Goal: Transaction & Acquisition: Purchase product/service

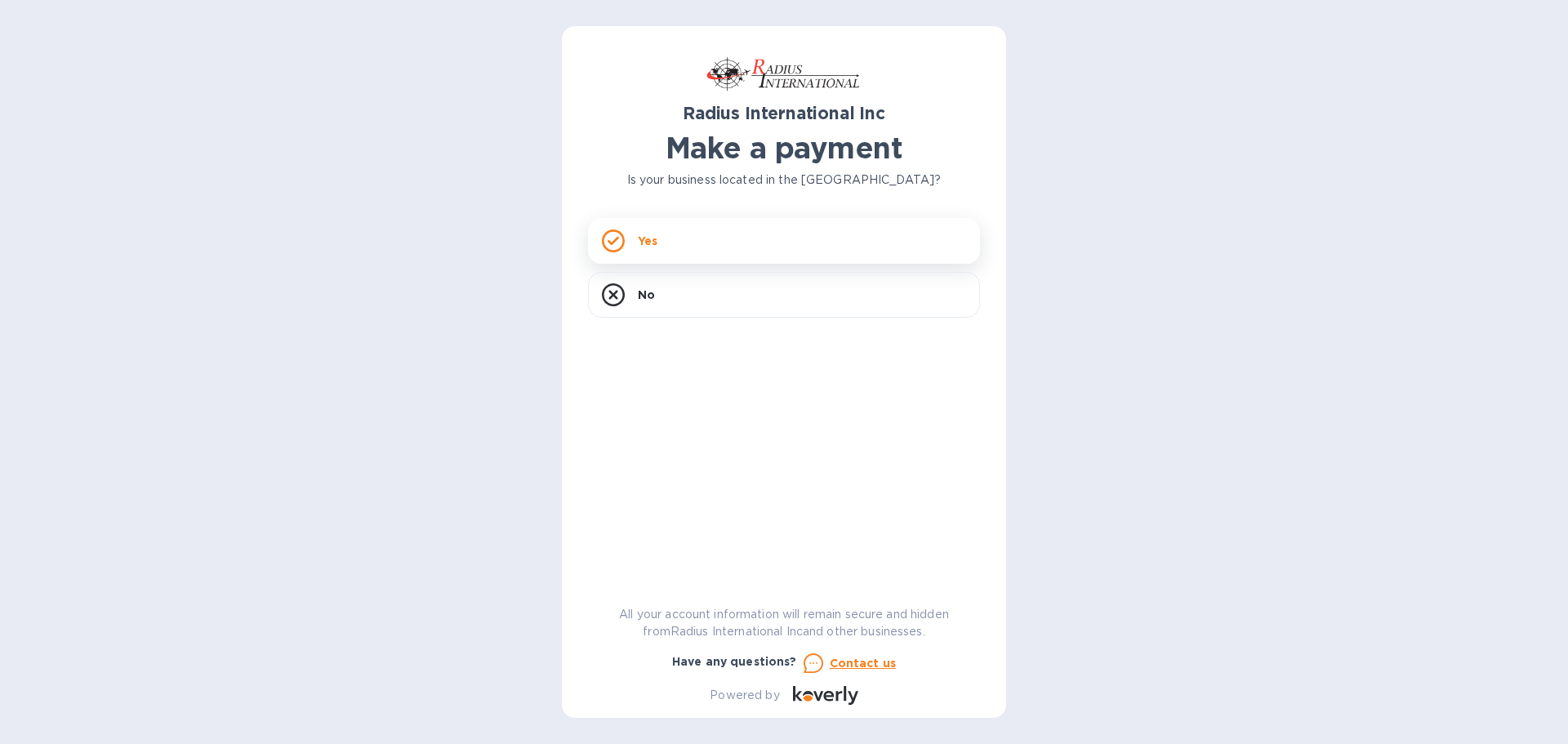
click at [666, 239] on div "Yes" at bounding box center [784, 241] width 392 height 46
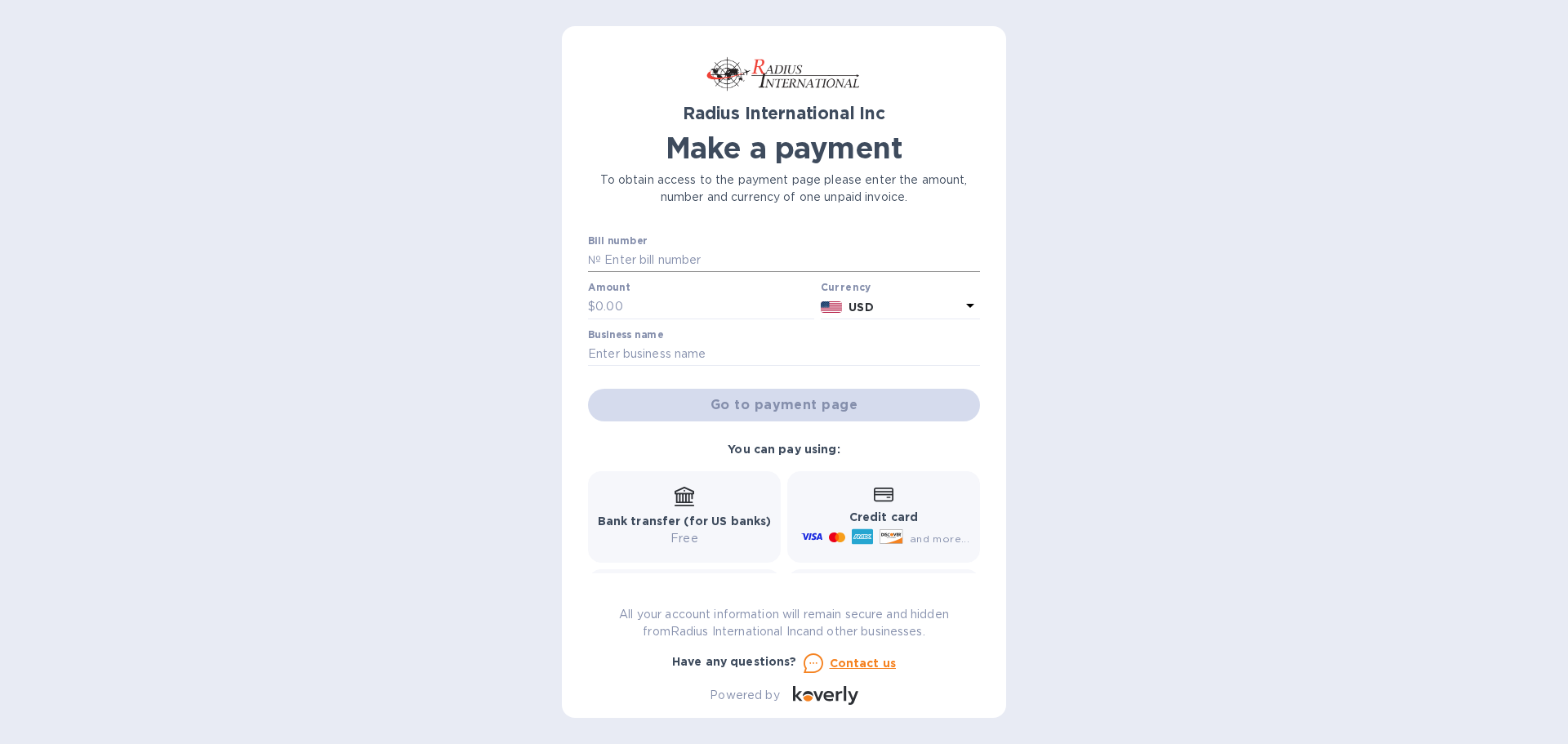
click at [661, 258] on input "text" at bounding box center [791, 260] width 379 height 24
type input "SSI00097584"
click at [634, 307] on input "text" at bounding box center [705, 307] width 219 height 24
type input "7,686.33"
click at [676, 349] on input "text" at bounding box center [784, 354] width 392 height 24
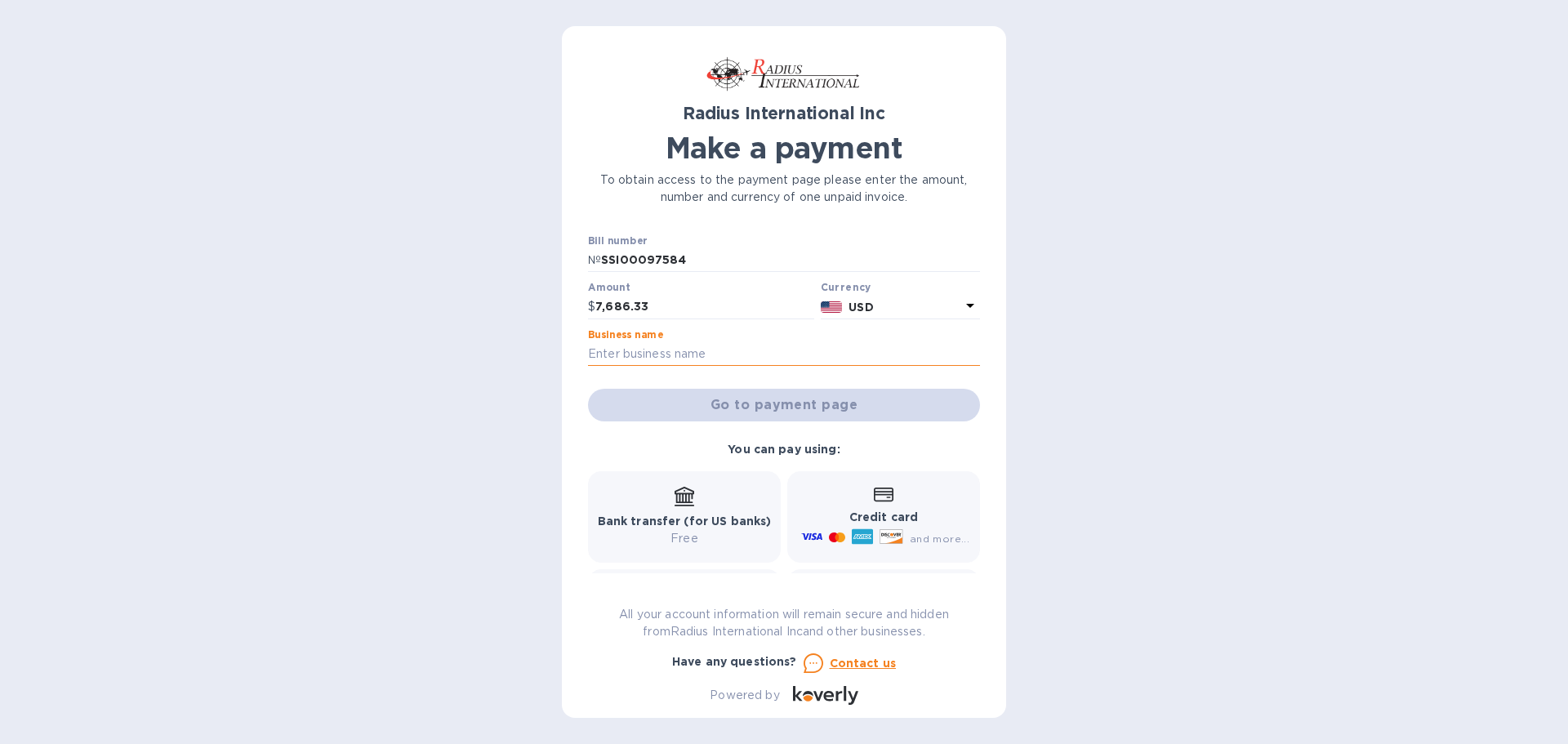
type input "Futureguard Building Products"
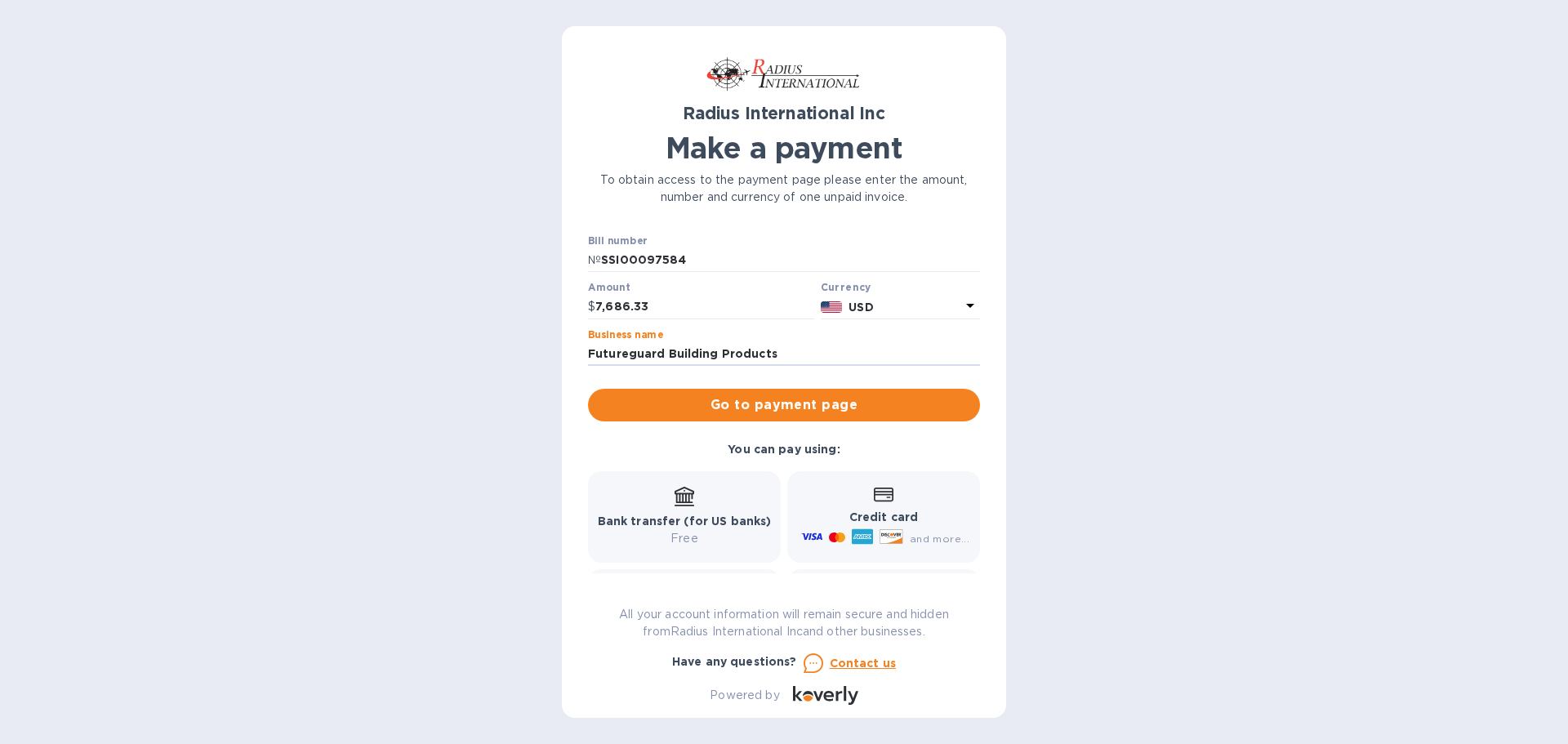
click at [751, 399] on span "Go to payment page" at bounding box center [784, 404] width 366 height 20
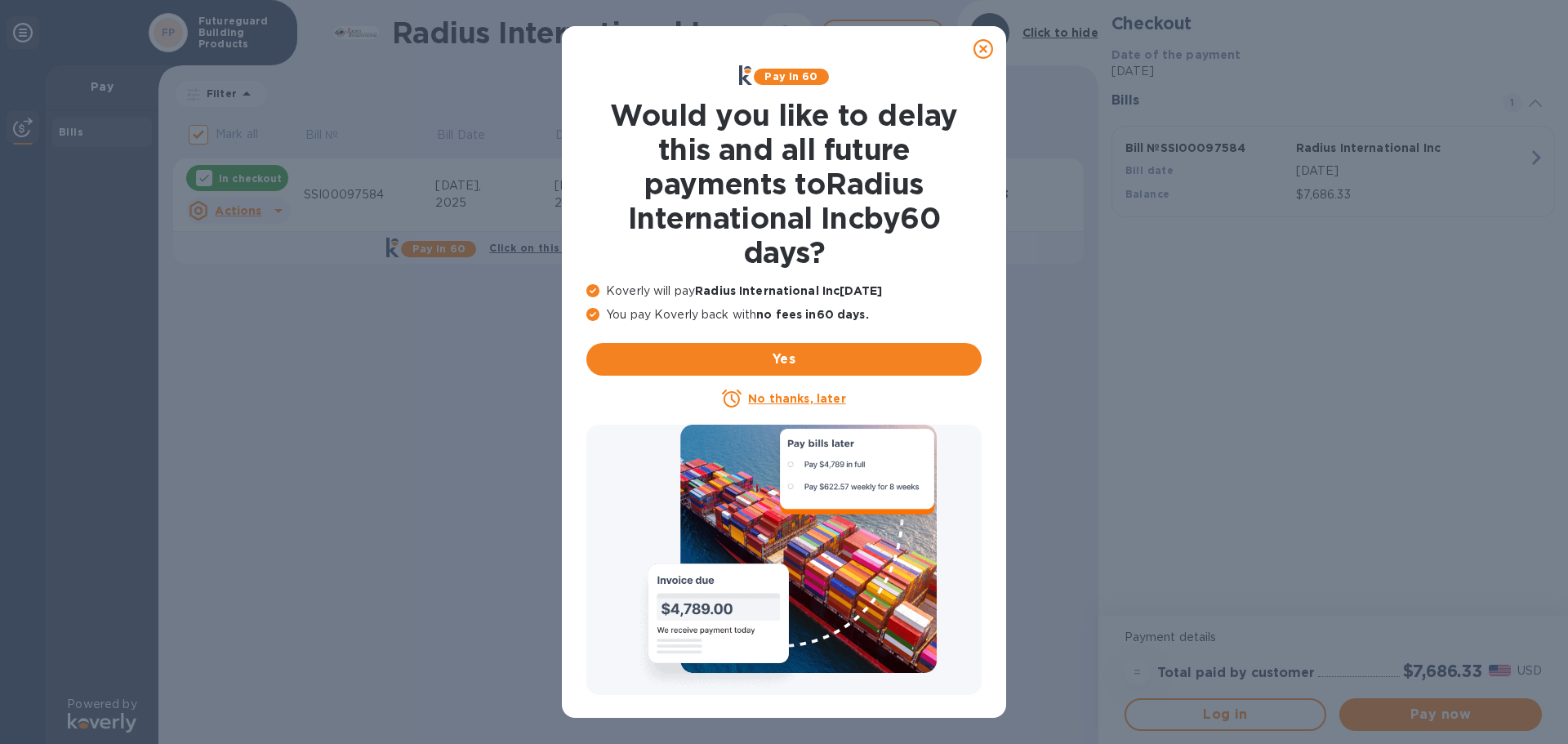
click at [987, 56] on icon at bounding box center [983, 48] width 20 height 20
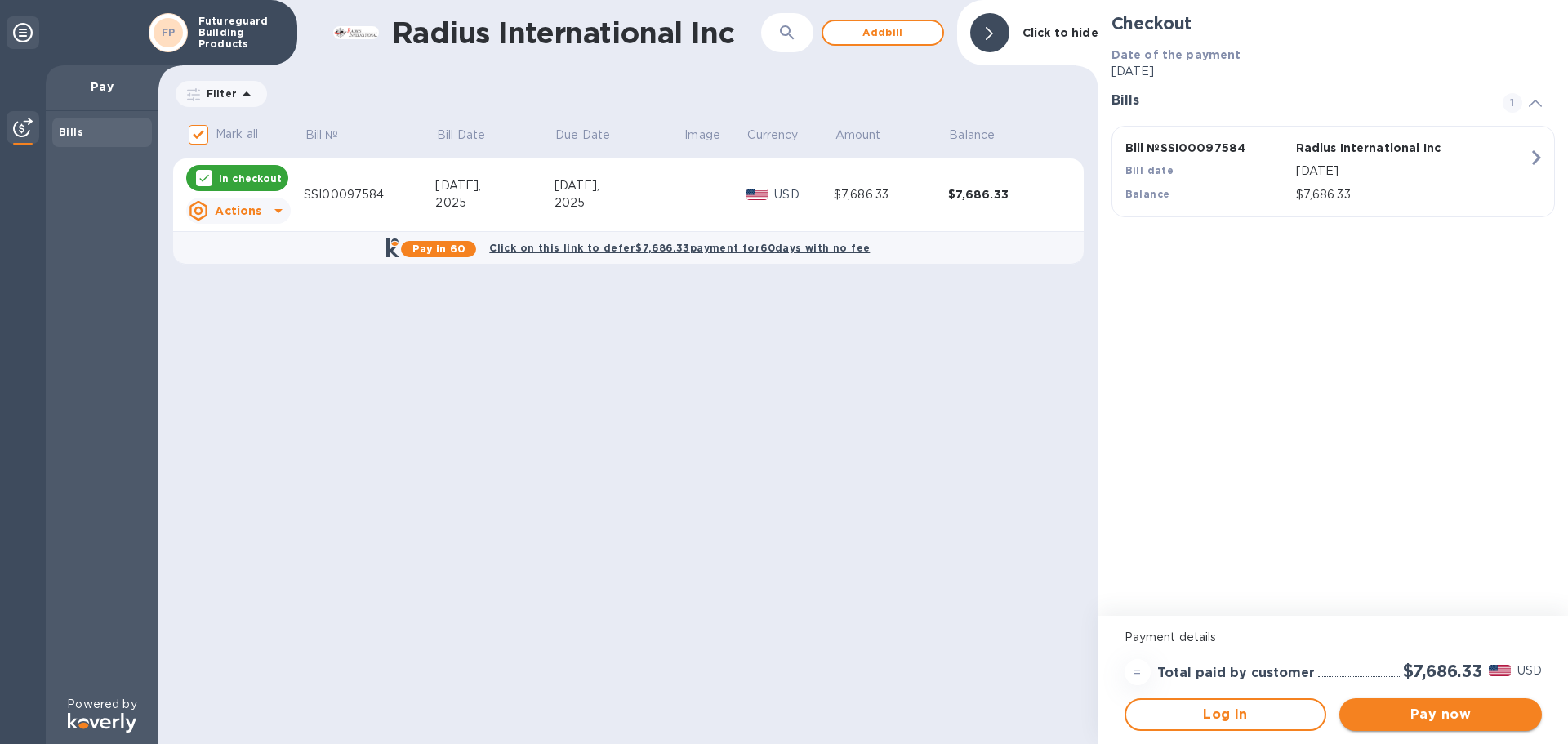
click at [1469, 711] on span "Pay now" at bounding box center [1441, 713] width 177 height 20
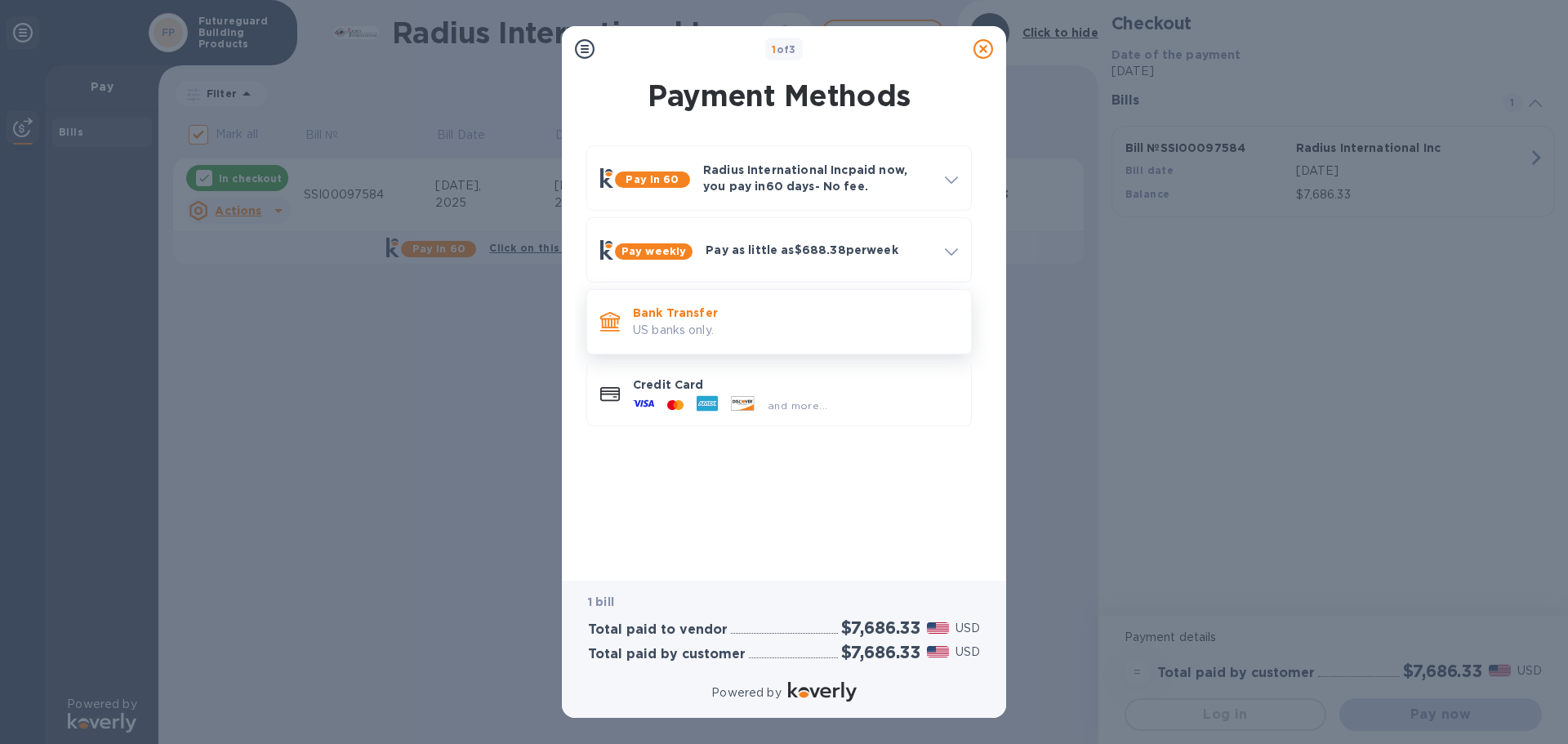
click at [845, 301] on div "Bank Transfer US banks only." at bounding box center [796, 321] width 338 height 46
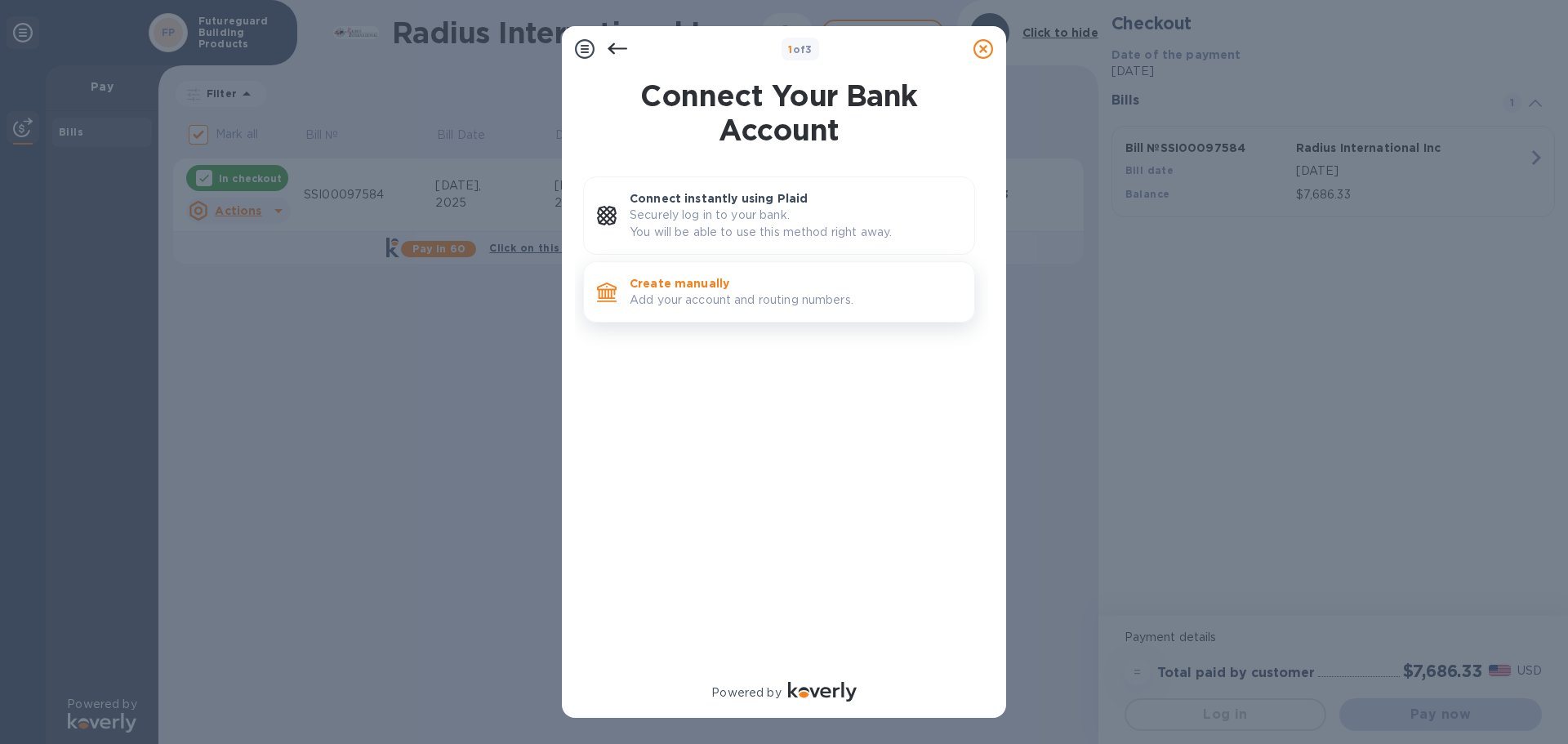
click at [771, 305] on p "Add your account and routing numbers." at bounding box center [796, 300] width 332 height 17
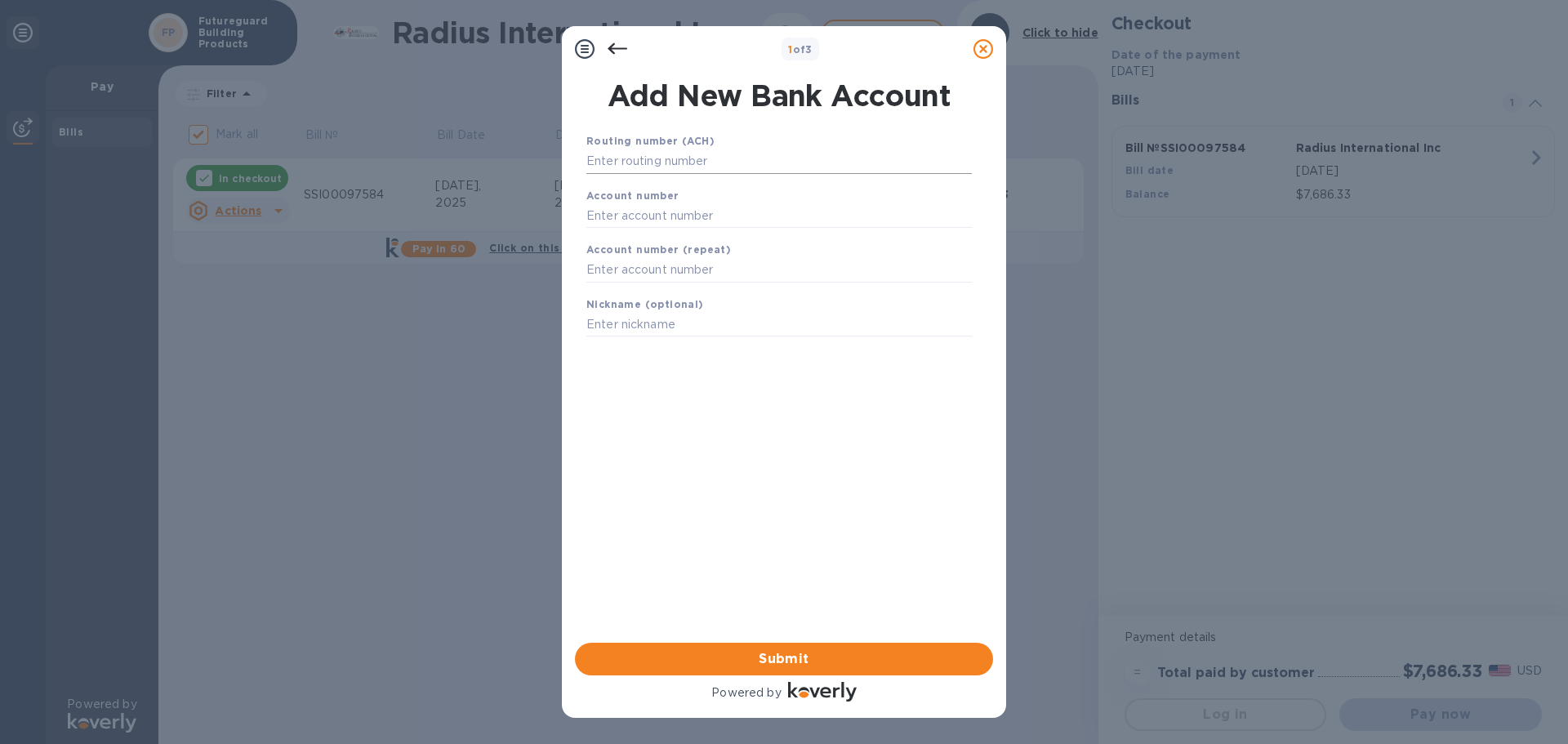
click at [714, 163] on input "text" at bounding box center [779, 162] width 386 height 24
type input "211272520"
click at [659, 235] on input "text" at bounding box center [779, 236] width 386 height 24
type input "45786908"
click at [636, 283] on input "text" at bounding box center [779, 291] width 386 height 24
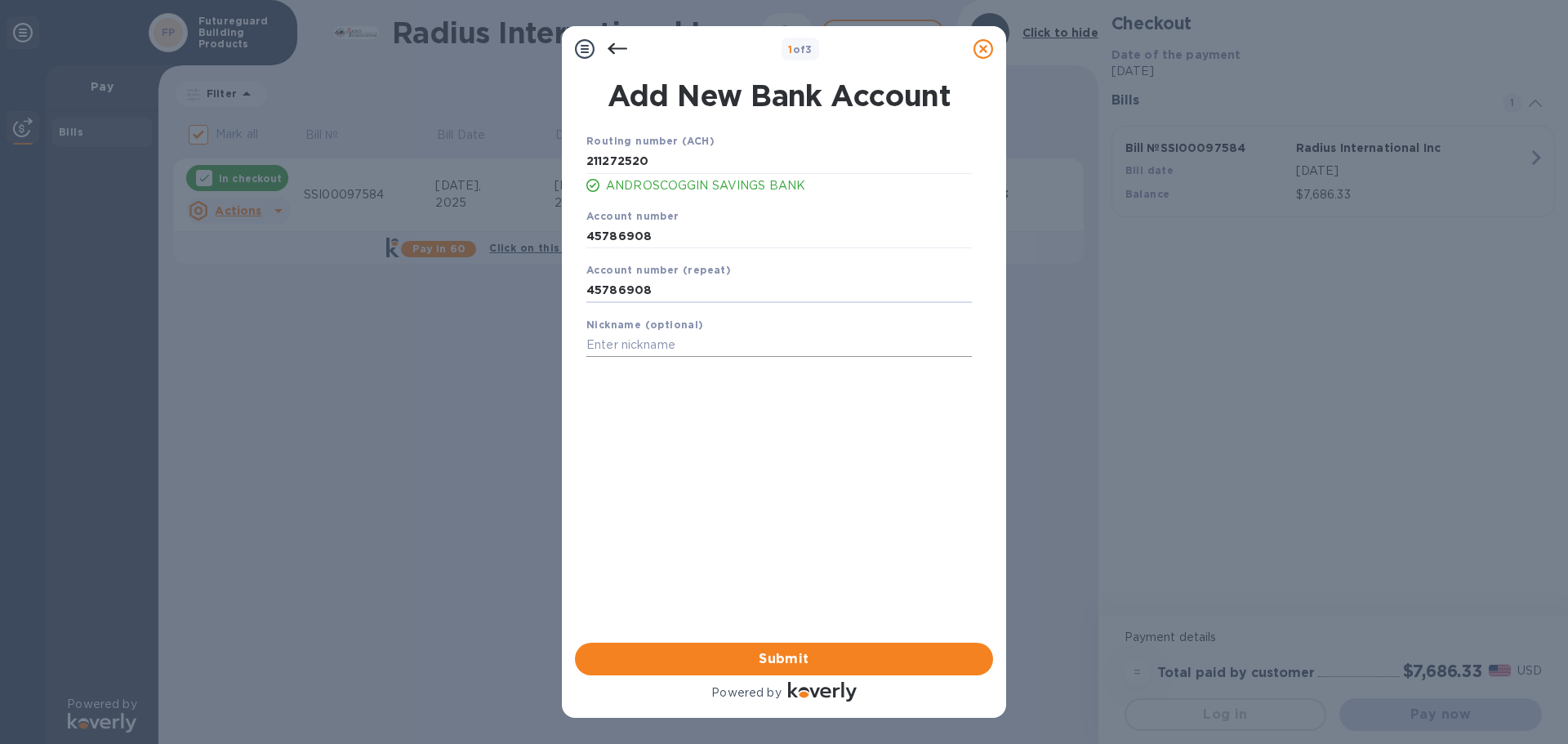
type input "45786908"
click at [669, 338] on input "text" at bounding box center [779, 346] width 386 height 24
type input "6908andro"
click at [807, 663] on span "Submit" at bounding box center [784, 659] width 392 height 20
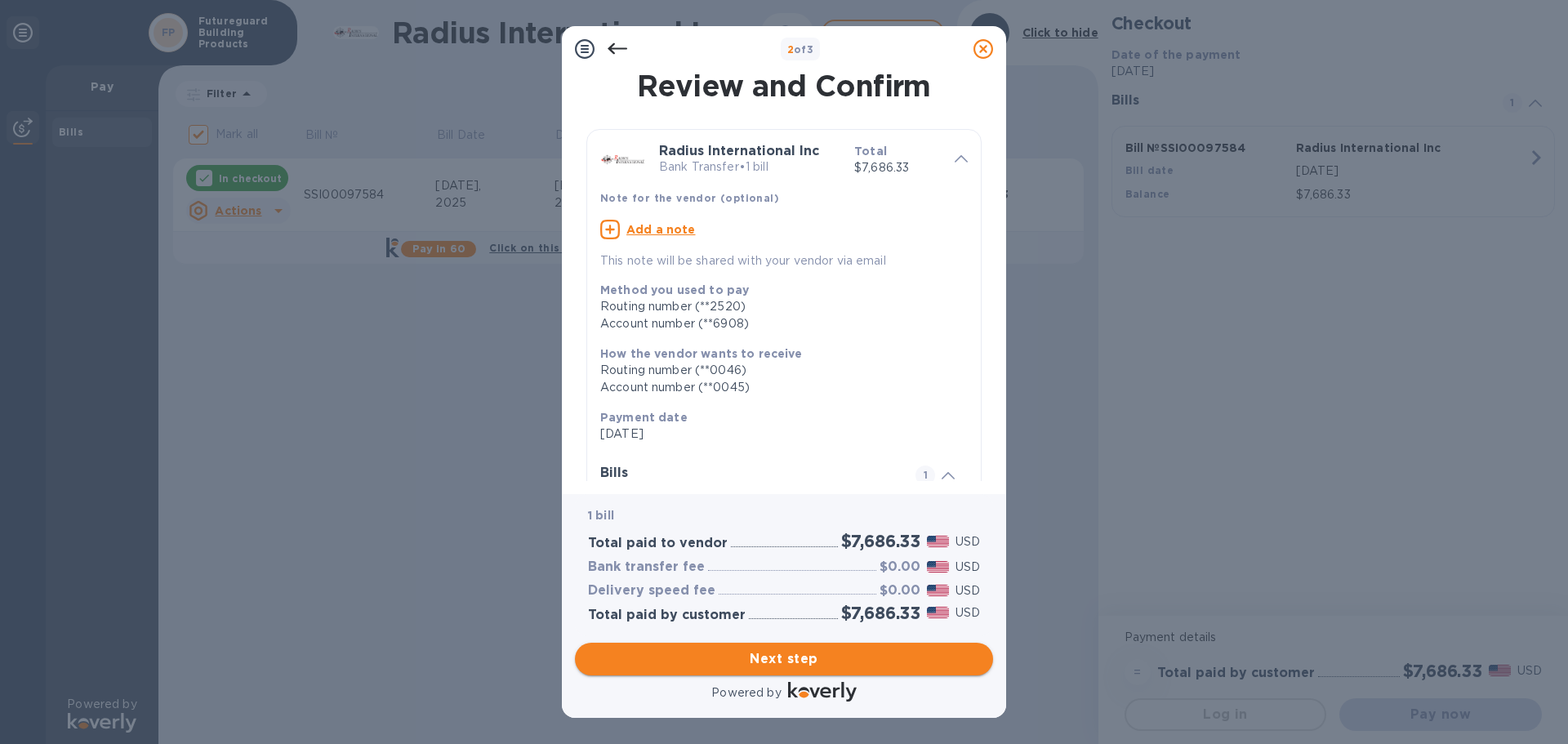
click at [807, 663] on span "Next step" at bounding box center [784, 659] width 392 height 20
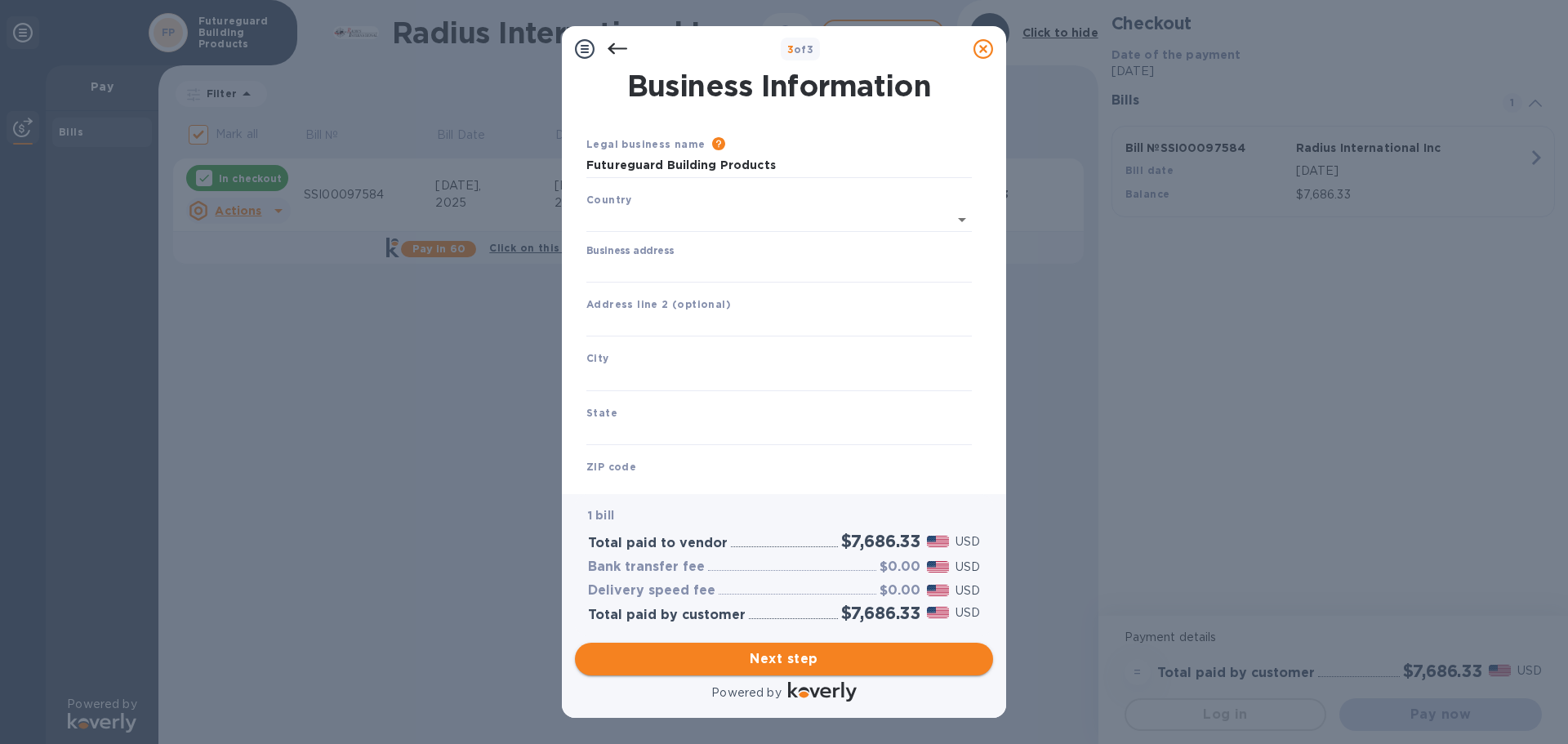
type input "[GEOGRAPHIC_DATA]"
click at [705, 260] on input "Business address" at bounding box center [779, 267] width 386 height 24
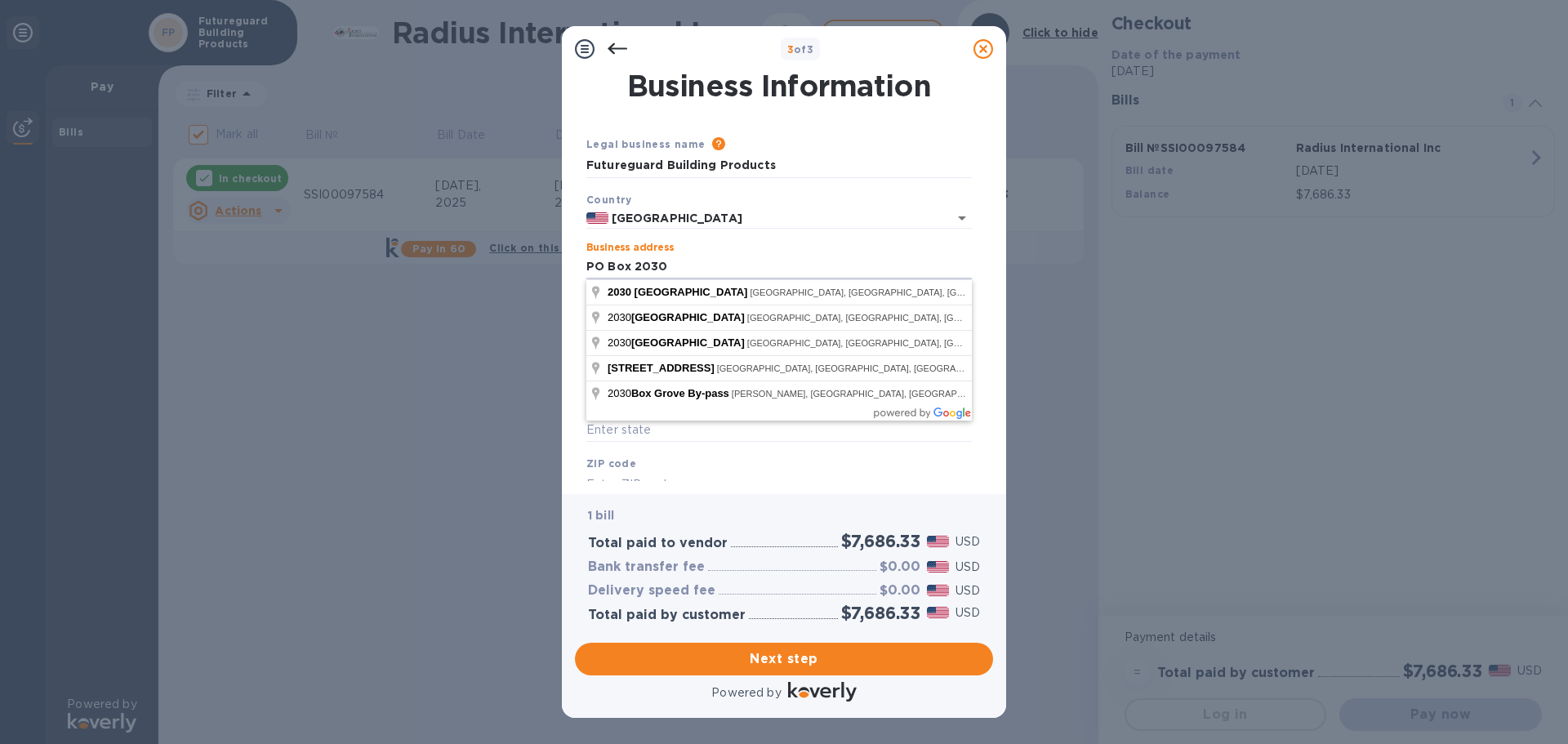
type input "PO Box 2030"
click at [758, 454] on div "ZIP code" at bounding box center [779, 475] width 399 height 55
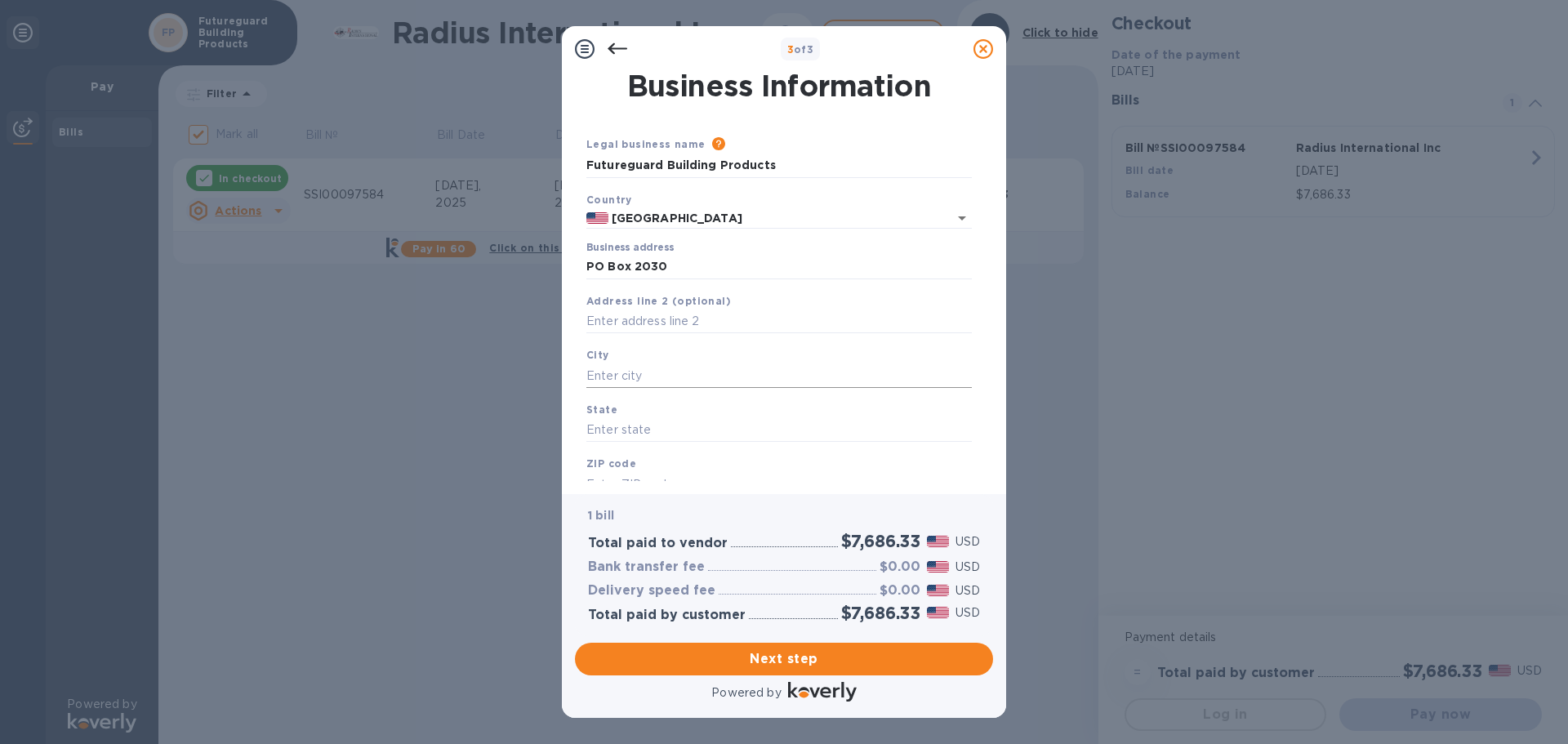
click at [681, 371] on input "text" at bounding box center [779, 375] width 386 height 24
click at [647, 424] on input "text" at bounding box center [779, 430] width 386 height 24
click at [619, 462] on b "ZIP code" at bounding box center [612, 463] width 50 height 12
click at [610, 468] on b "ZIP code" at bounding box center [612, 463] width 50 height 12
click at [639, 360] on div "City" at bounding box center [779, 367] width 399 height 55
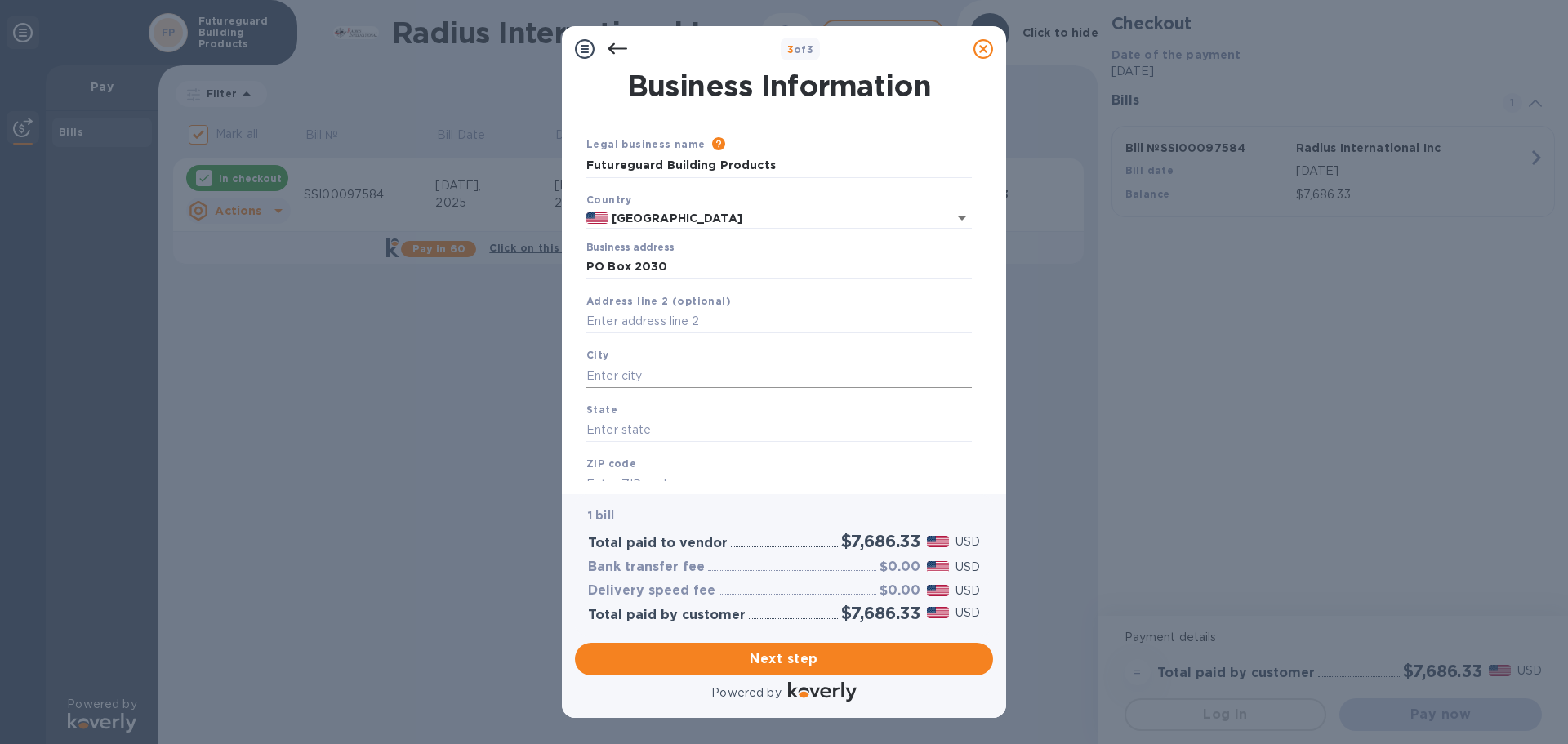
click at [611, 372] on input "text" at bounding box center [779, 375] width 386 height 24
type input "Aurburn"
click at [642, 427] on input "text" at bounding box center [779, 430] width 386 height 24
type input "ME"
click at [648, 478] on input "text" at bounding box center [779, 484] width 386 height 24
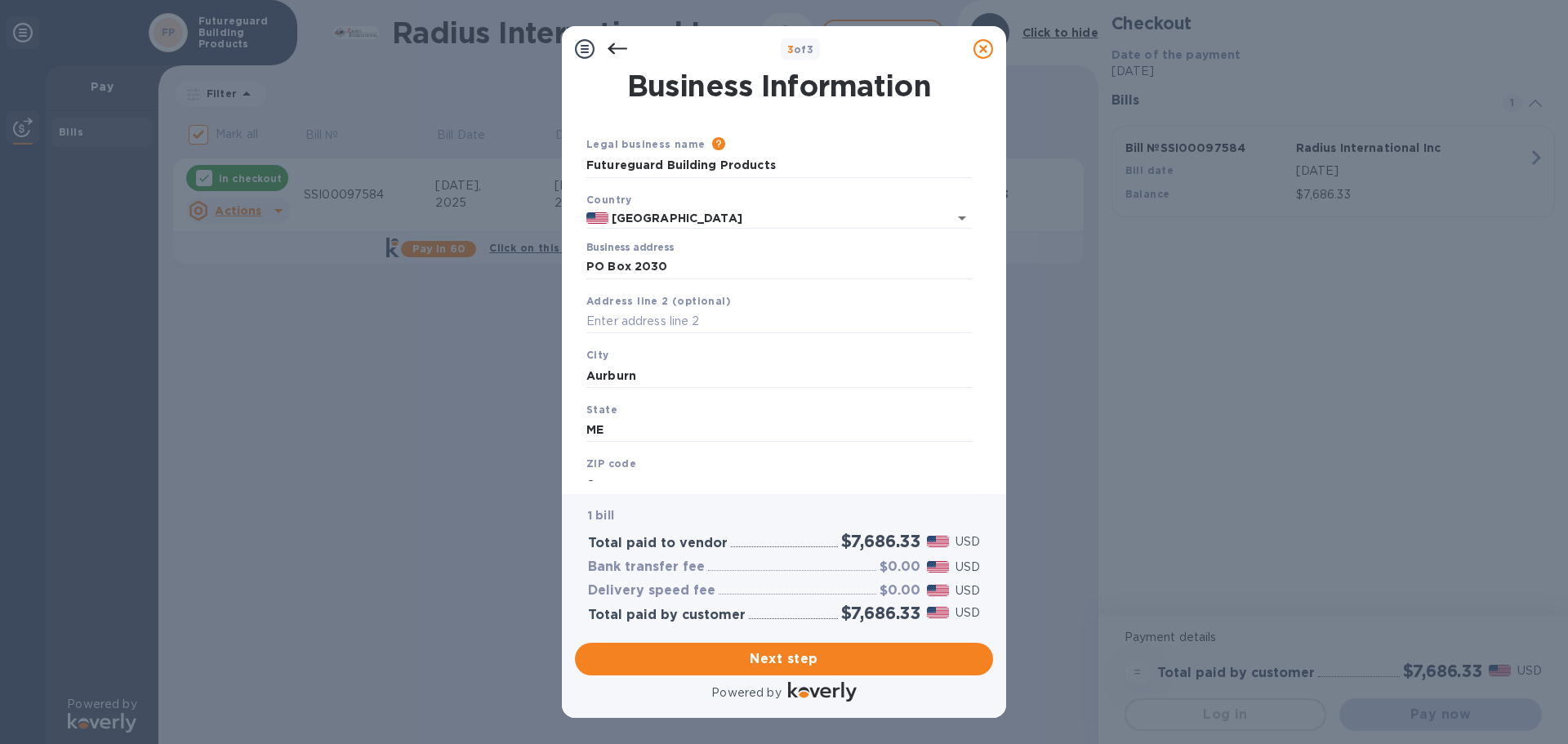
scroll to position [9, 0]
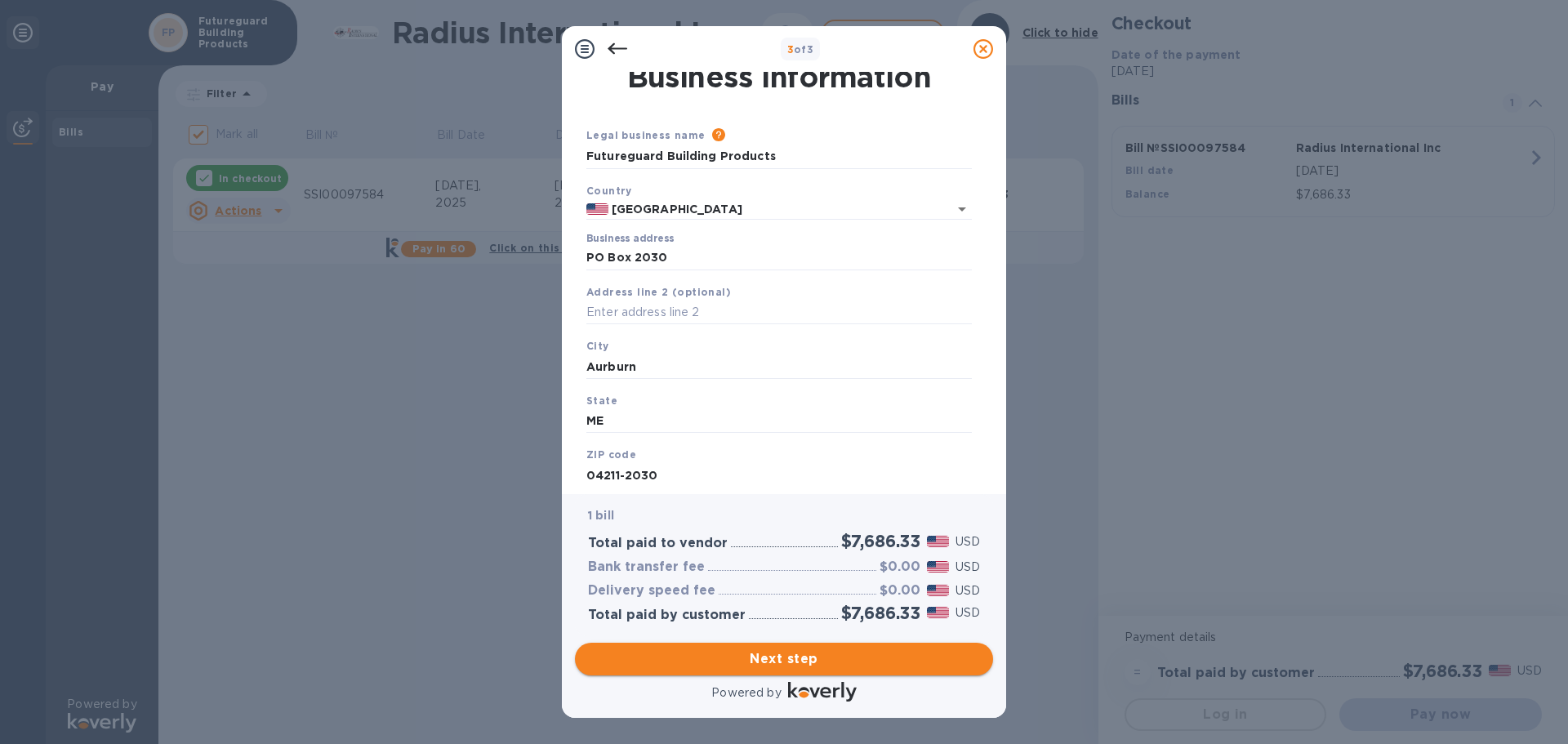
type input "04211-2030"
click at [758, 657] on span "Next step" at bounding box center [784, 659] width 392 height 20
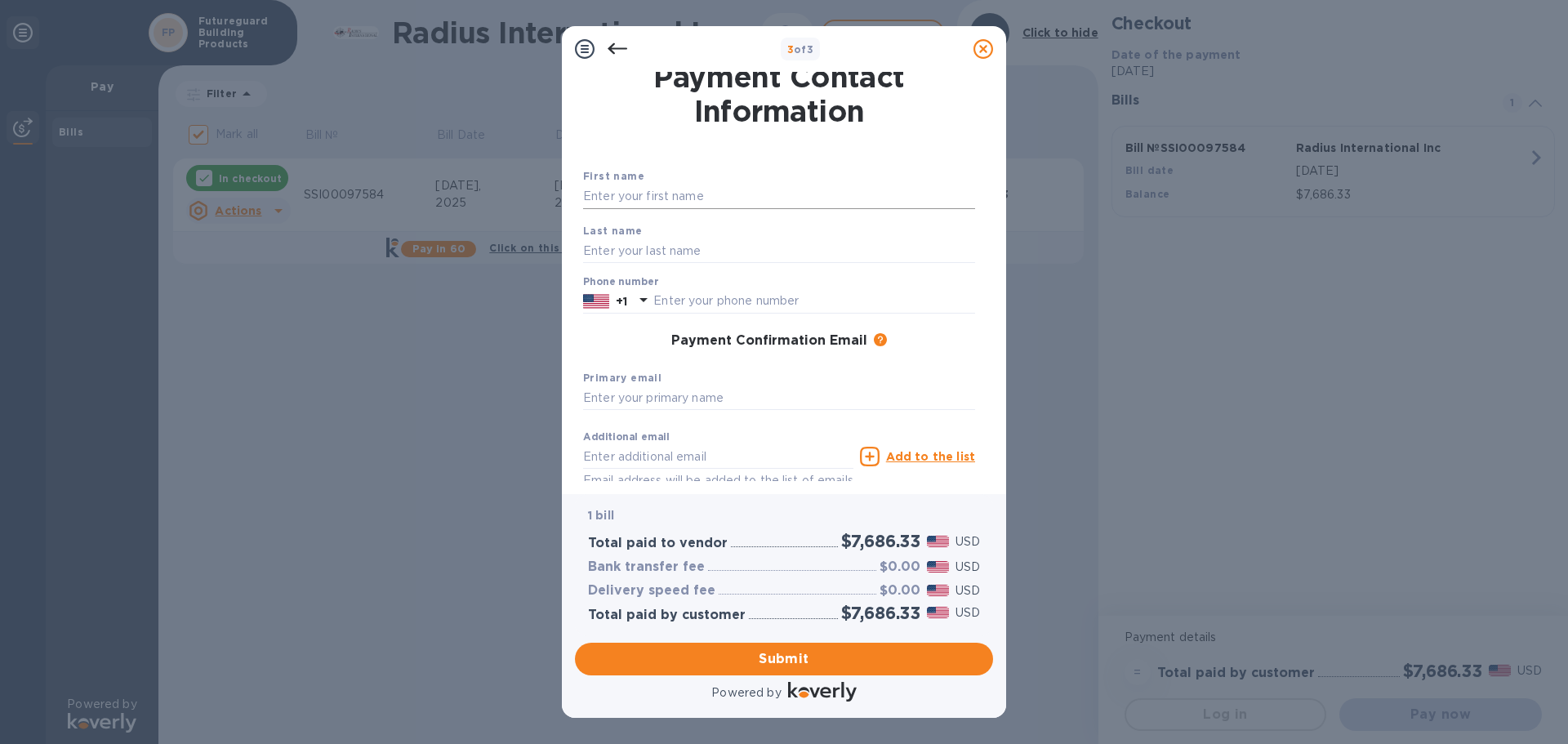
click at [669, 193] on input "text" at bounding box center [779, 197] width 392 height 24
type input "[PERSON_NAME]"
type input "2077956536"
click at [650, 403] on input "text" at bounding box center [779, 398] width 392 height 24
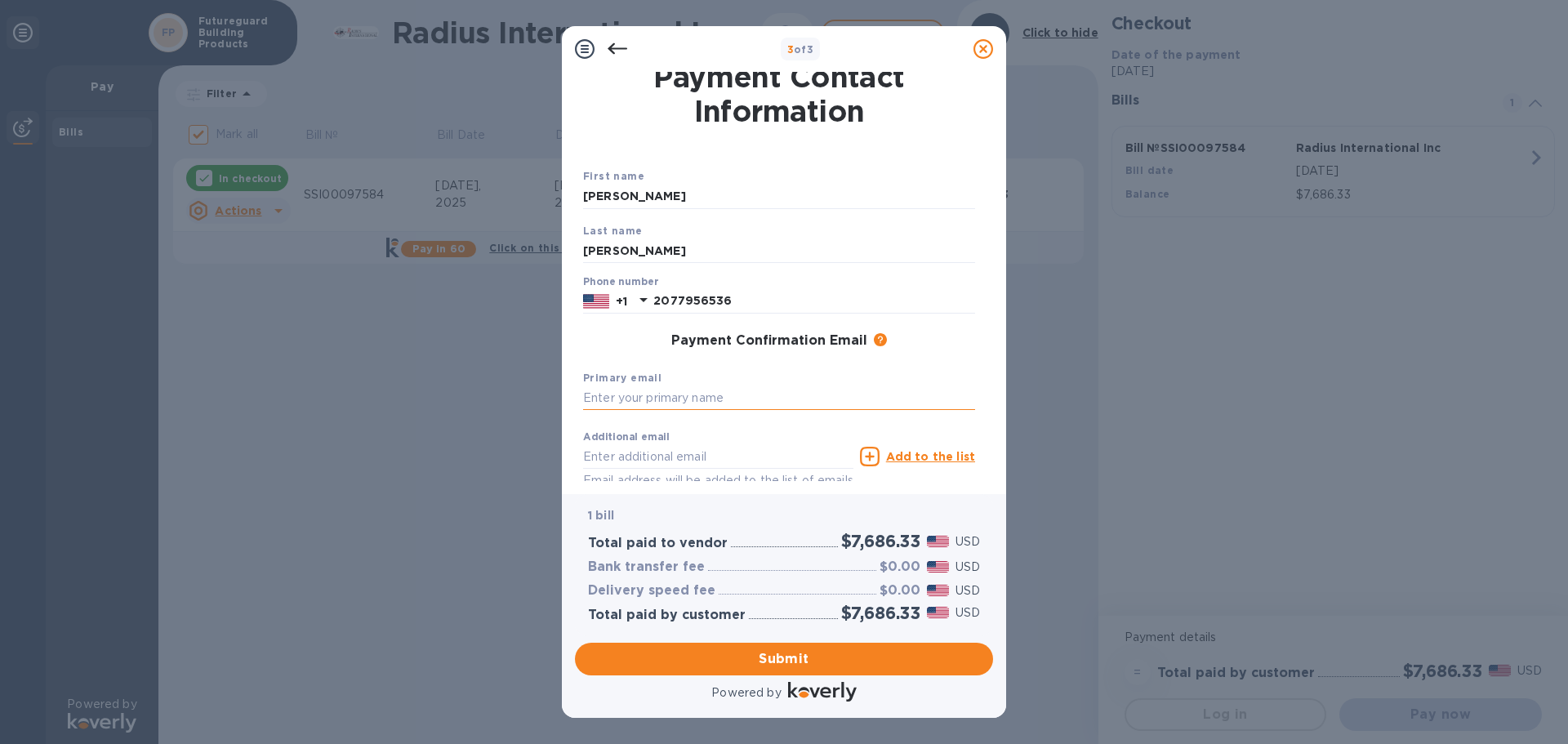
click at [617, 395] on input "text" at bounding box center [779, 398] width 392 height 24
type input "[EMAIL_ADDRESS][DOMAIN_NAME]"
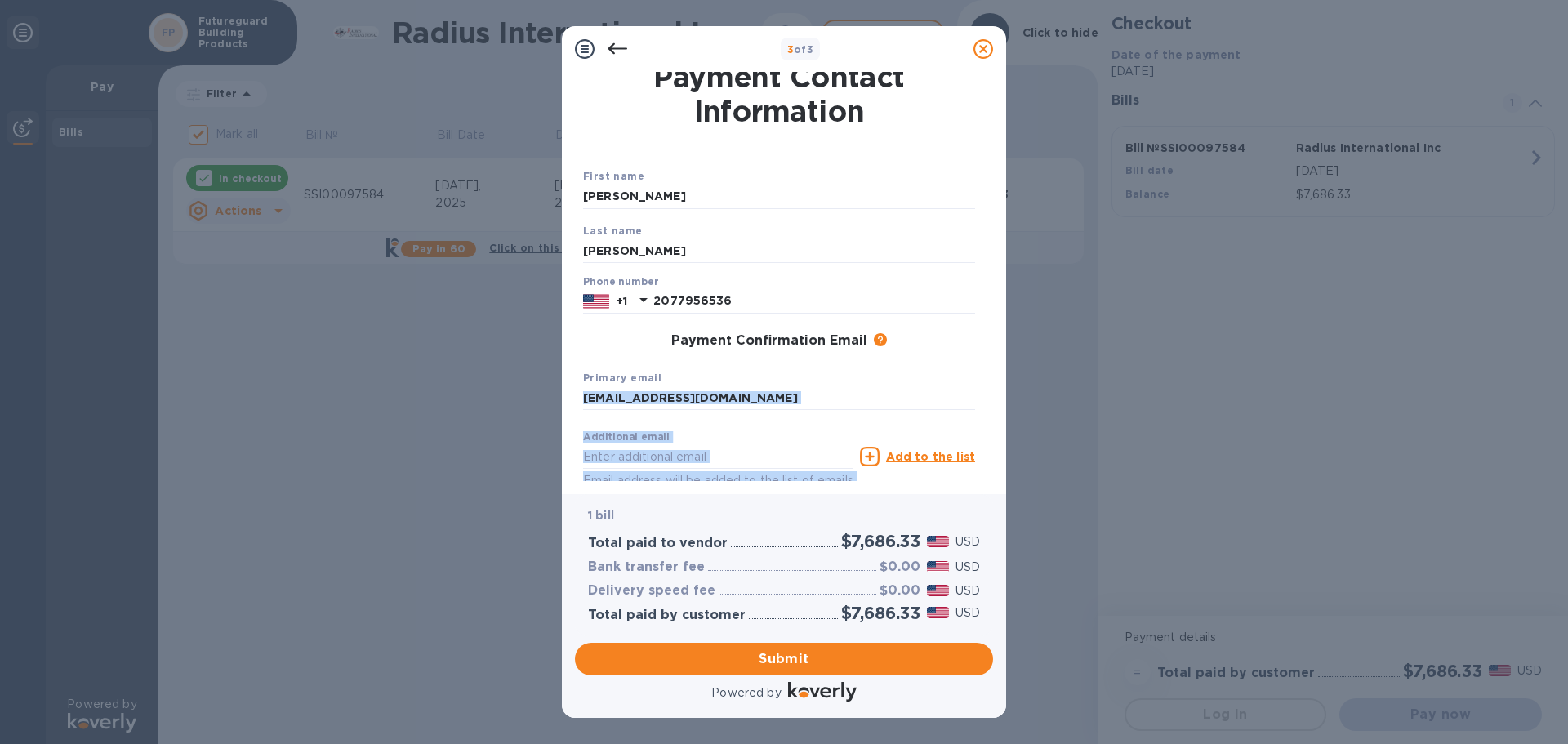
click at [995, 400] on div "Payment Contact Information First name [PERSON_NAME] Last name [PERSON_NAME] Ph…" at bounding box center [784, 282] width 444 height 422
drag, startPoint x: 984, startPoint y: 388, endPoint x: 999, endPoint y: 423, distance: 38.1
click at [997, 427] on div "Payment Contact Information First name [PERSON_NAME] Last name [PERSON_NAME] Ph…" at bounding box center [784, 282] width 444 height 422
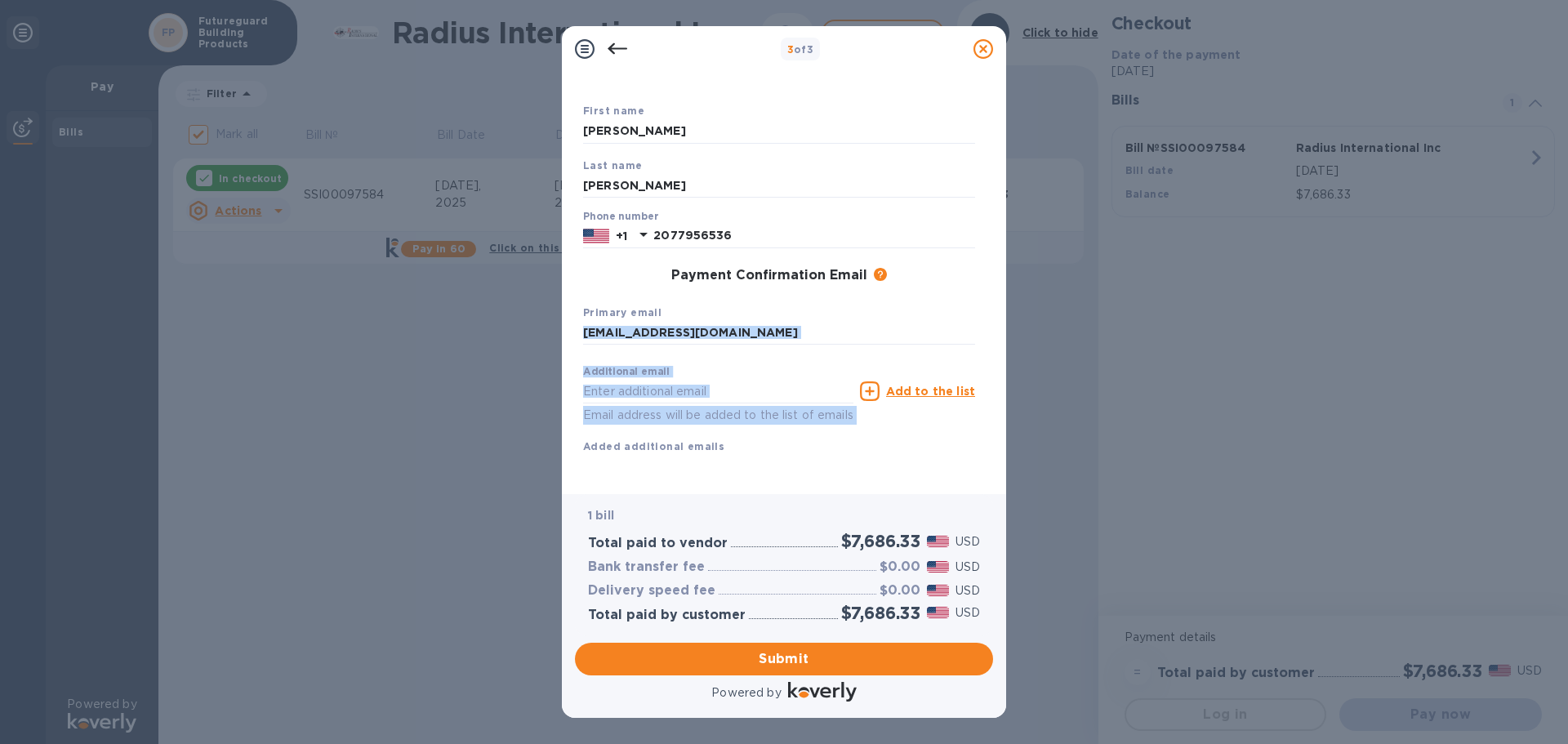
scroll to position [93, 0]
click at [806, 666] on span "Submit" at bounding box center [784, 659] width 392 height 20
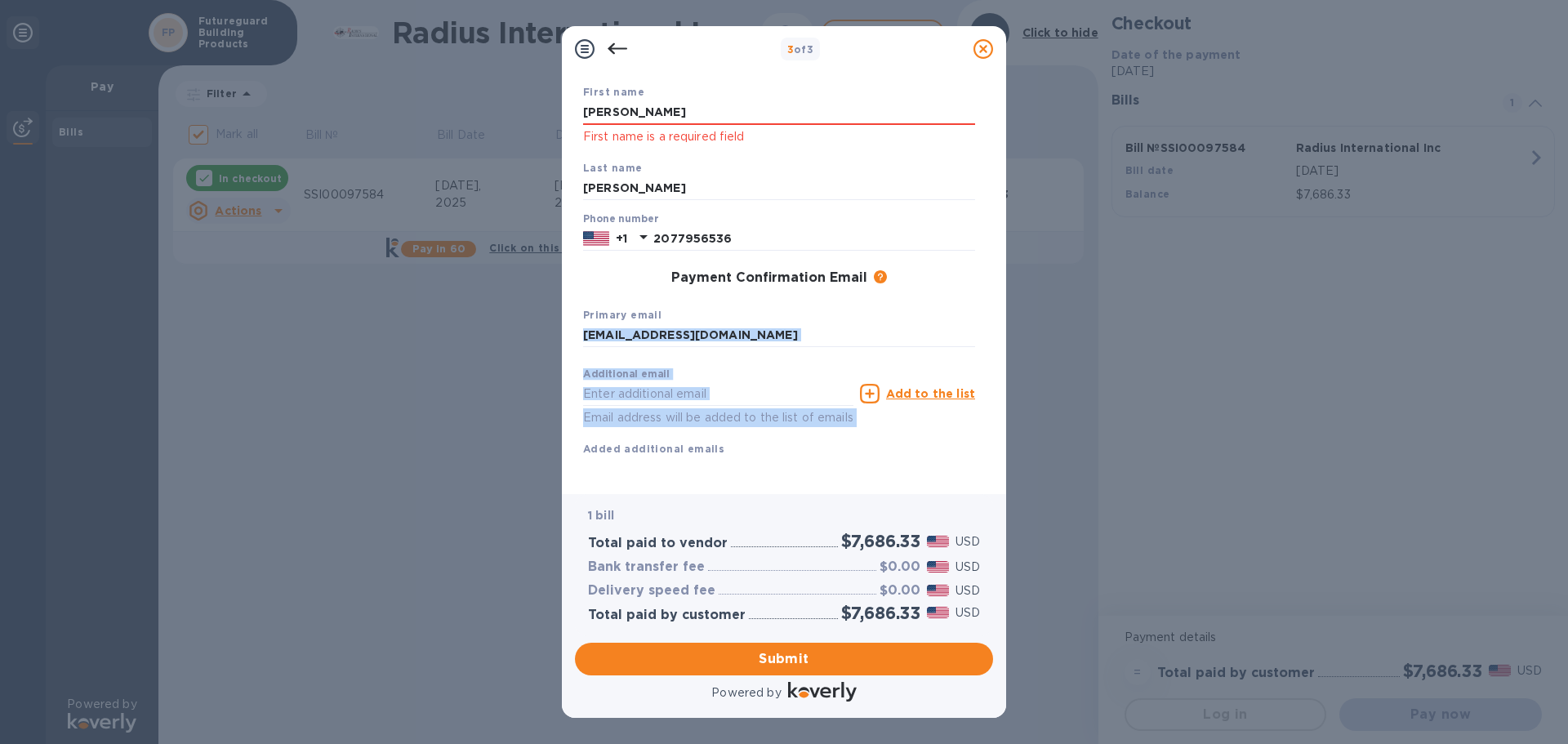
scroll to position [0, 0]
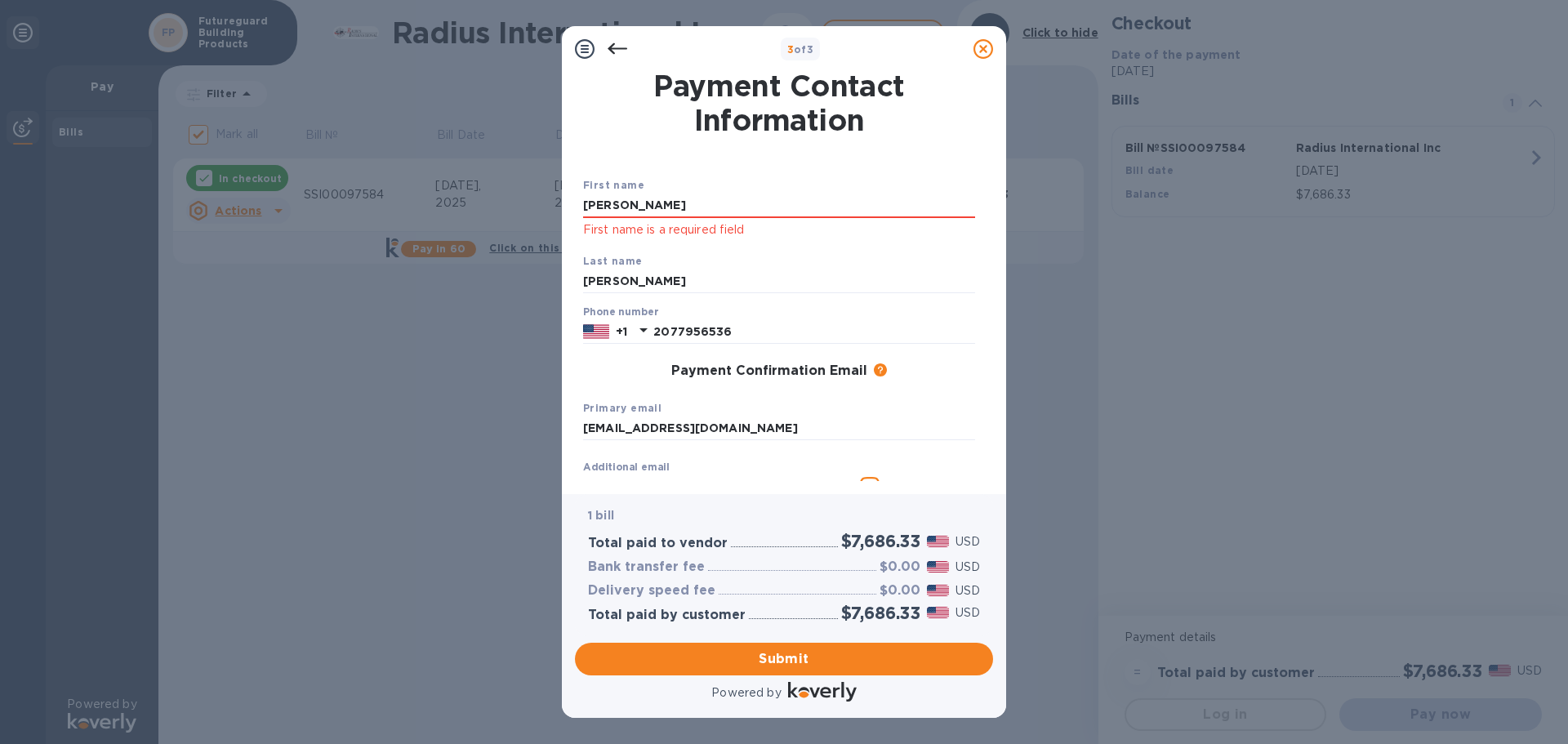
click at [735, 232] on p "First name is a required field" at bounding box center [779, 229] width 392 height 19
click at [667, 201] on input "[PERSON_NAME]" at bounding box center [779, 205] width 392 height 24
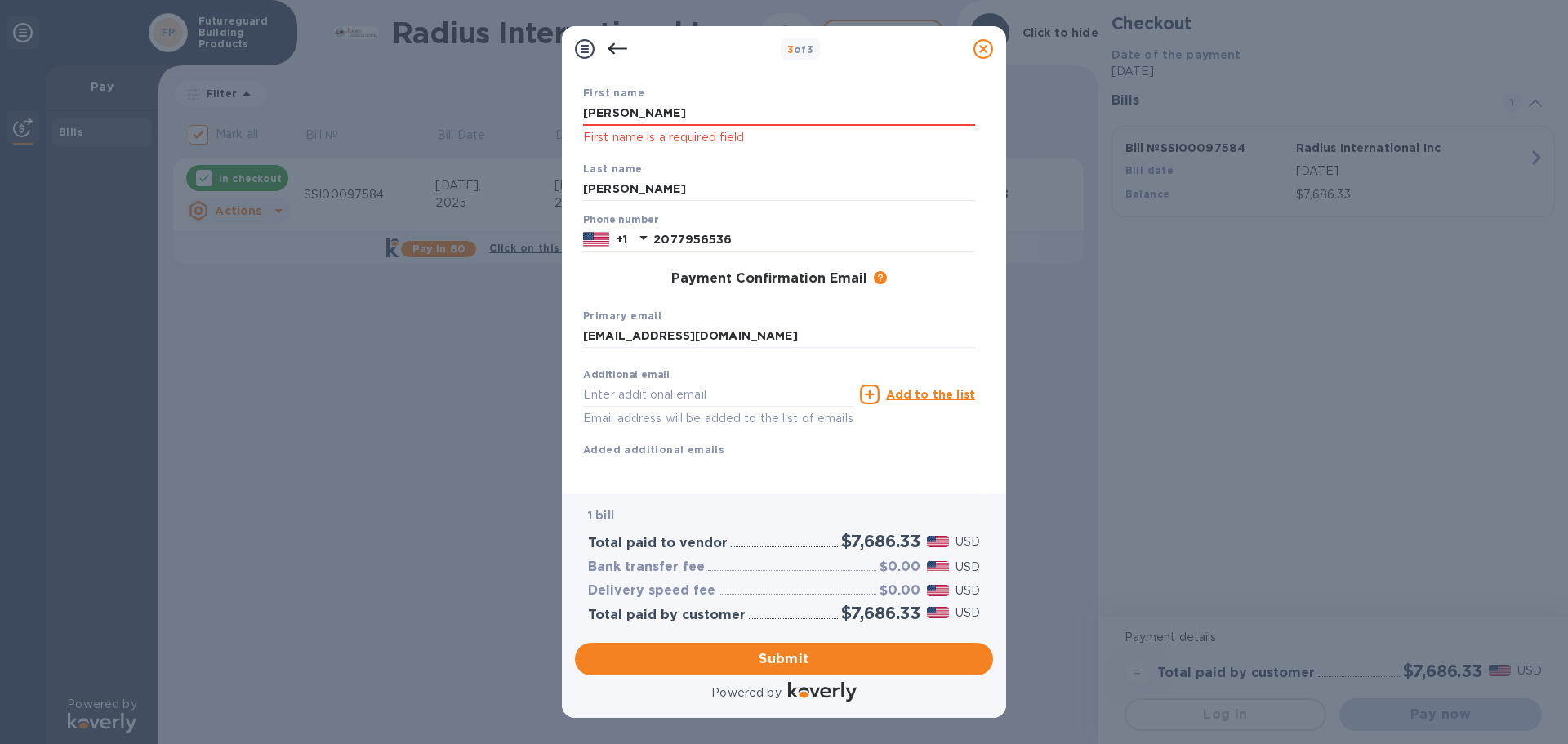
scroll to position [114, 0]
click at [852, 669] on button "Submit" at bounding box center [784, 659] width 418 height 33
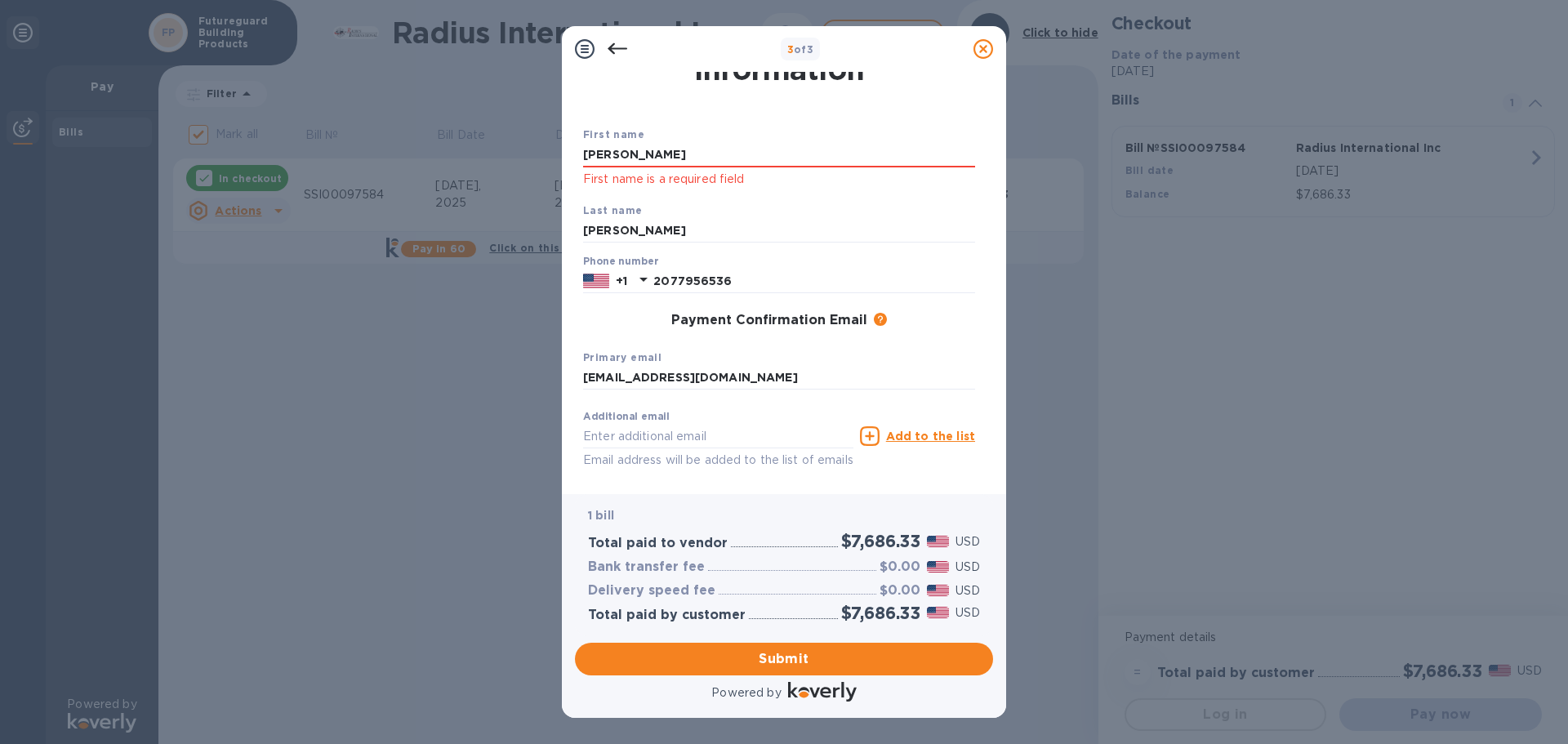
scroll to position [0, 0]
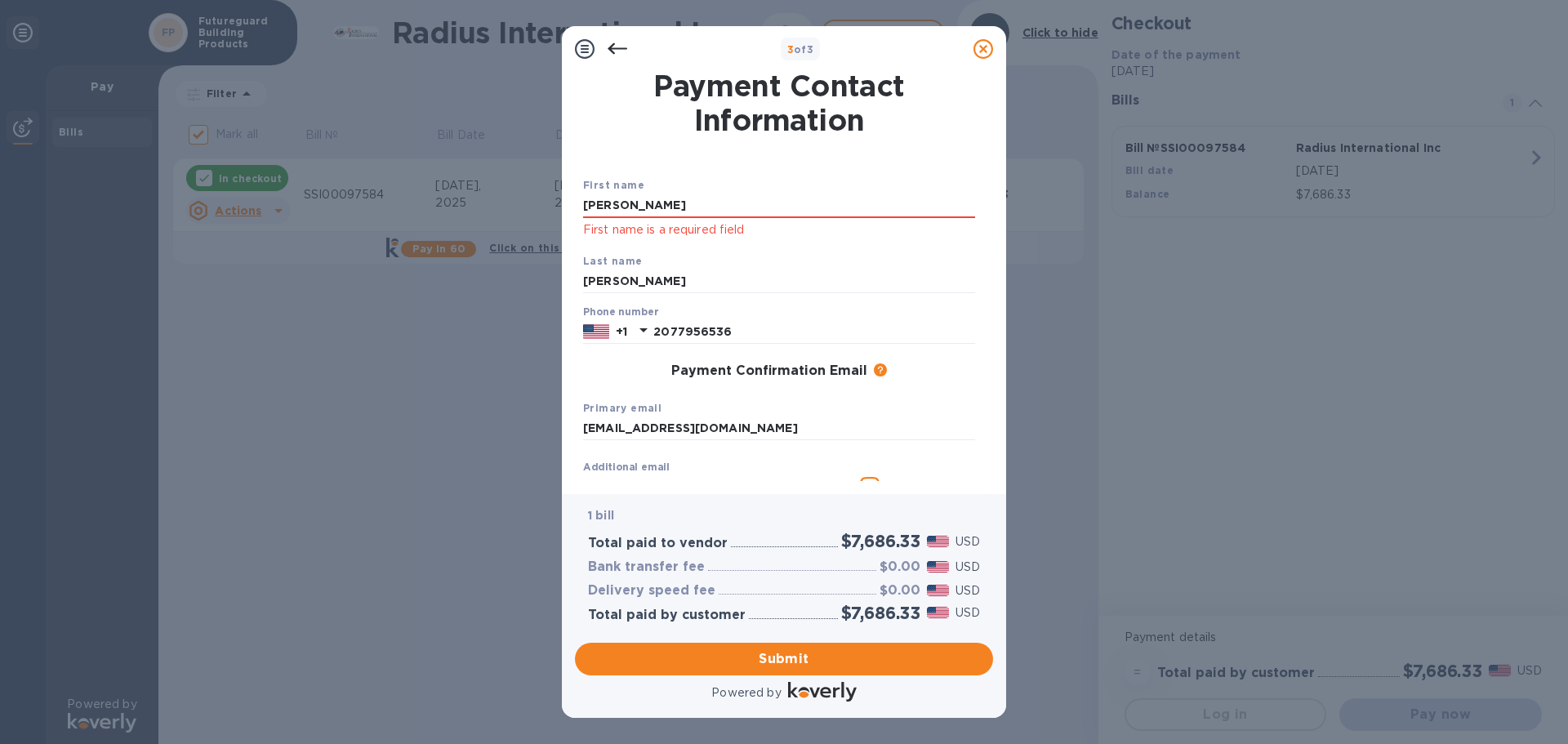
drag, startPoint x: 639, startPoint y: 202, endPoint x: 468, endPoint y: 198, distance: 171.0
click at [491, 196] on div "3 of 3 Payment Contact Information First name [PERSON_NAME] First name is a req…" at bounding box center [784, 372] width 1568 height 744
click at [679, 268] on div "Last name [PERSON_NAME]" at bounding box center [779, 273] width 405 height 55
click at [679, 278] on input "[PERSON_NAME]" at bounding box center [779, 281] width 392 height 24
click at [886, 280] on input "[PERSON_NAME]" at bounding box center [779, 281] width 392 height 24
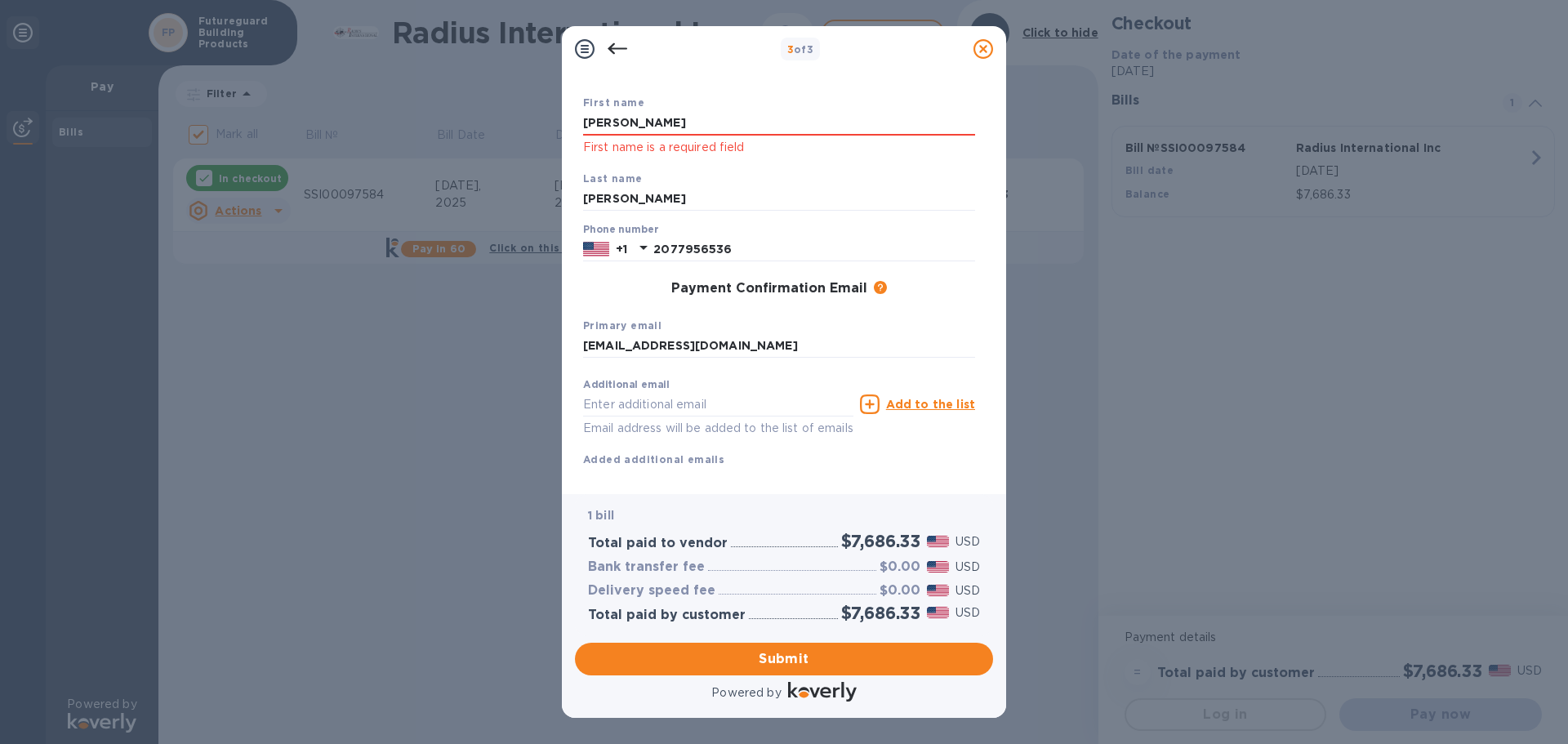
scroll to position [114, 0]
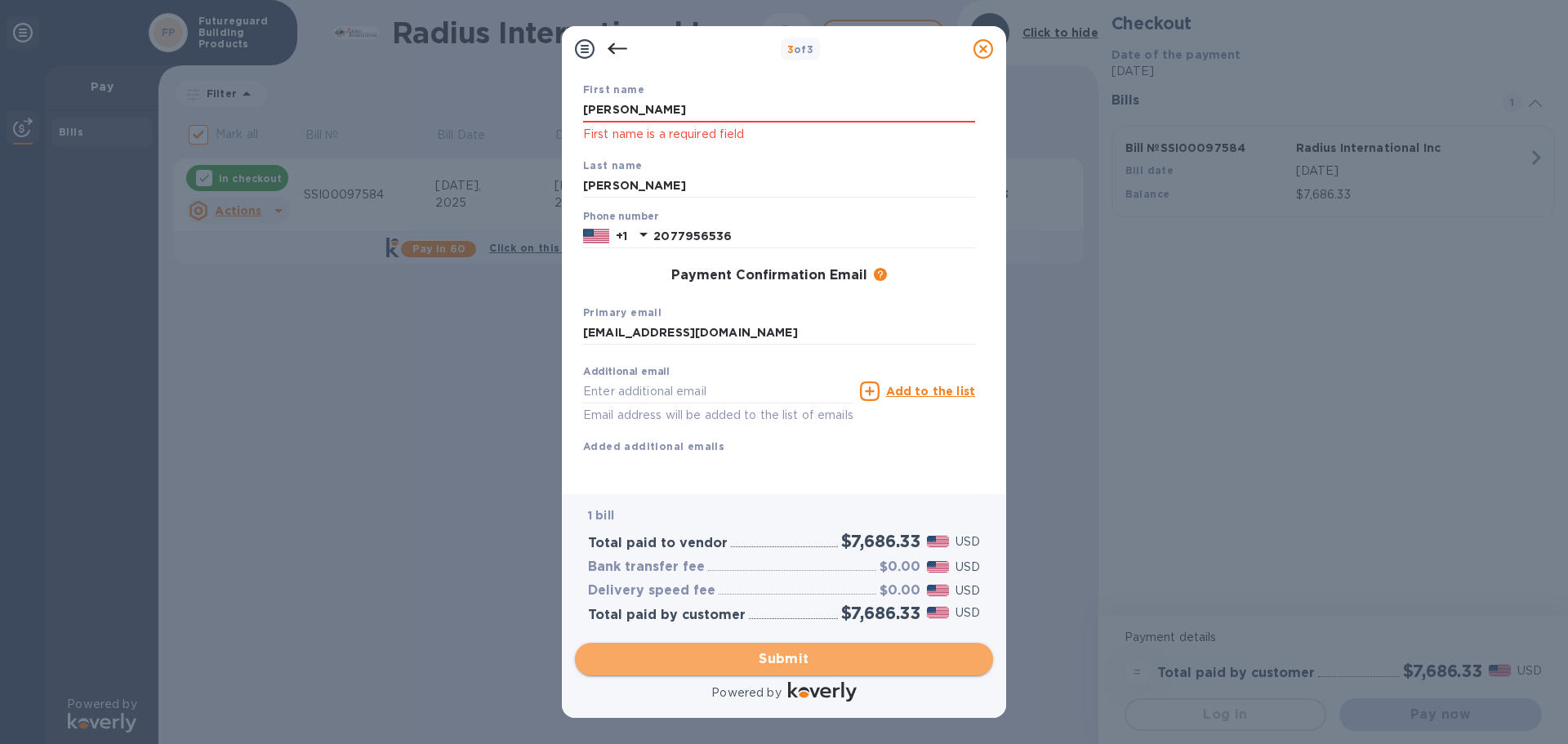
click at [829, 661] on span "Submit" at bounding box center [784, 659] width 392 height 20
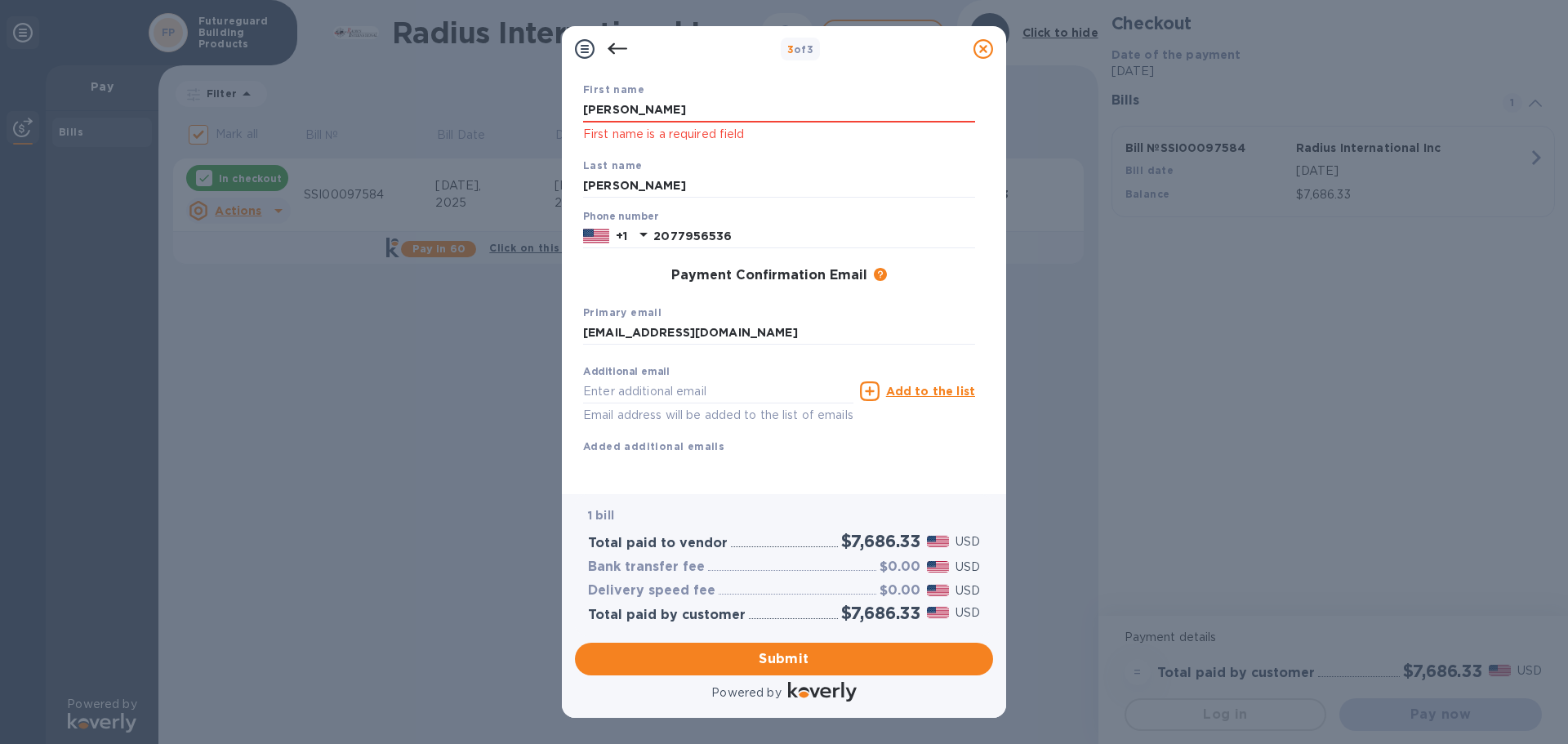
drag, startPoint x: 986, startPoint y: 447, endPoint x: 1013, endPoint y: 367, distance: 84.4
click at [1013, 366] on div "3 of 3 Payment Contact Information First name [PERSON_NAME] First name is a req…" at bounding box center [784, 372] width 1568 height 744
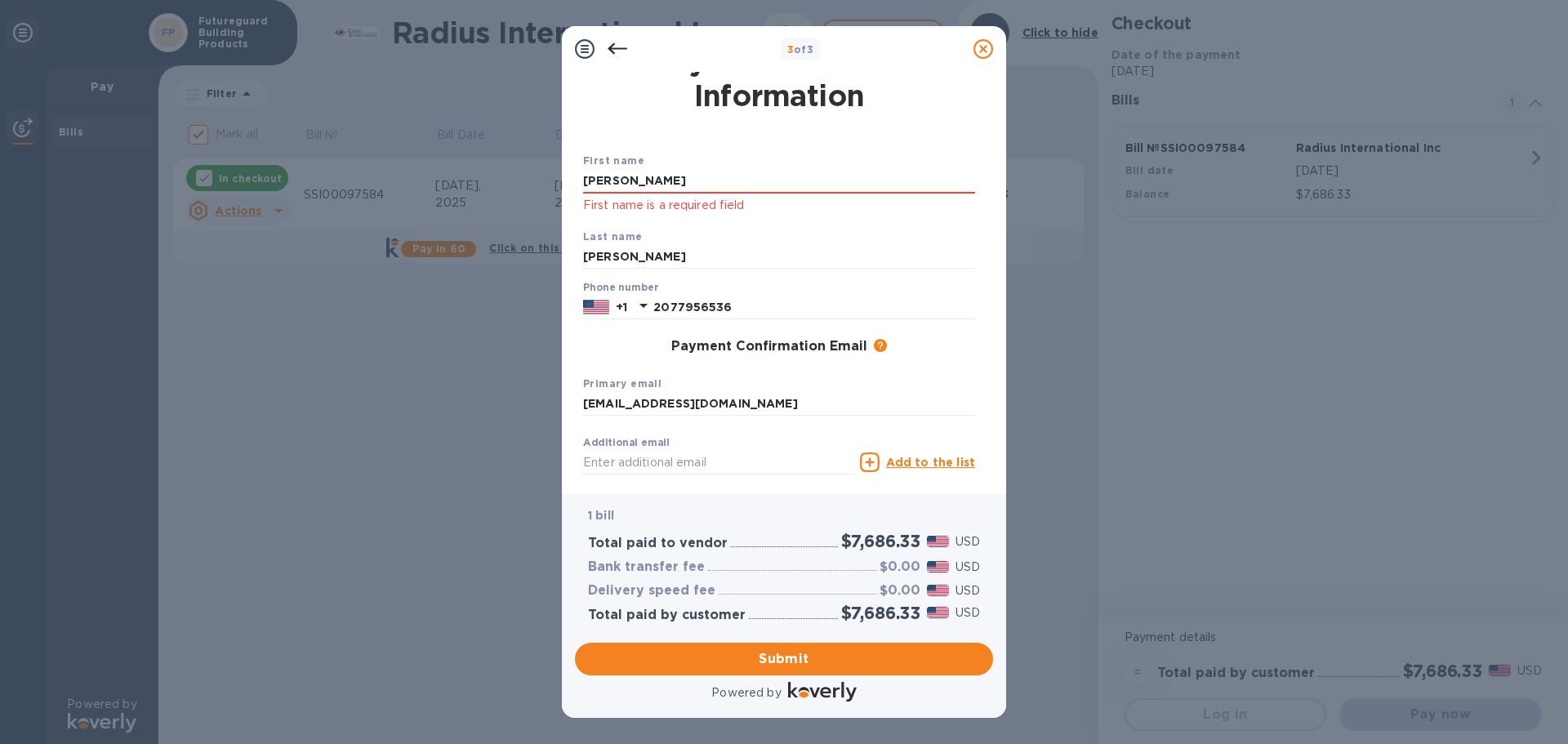
scroll to position [0, 0]
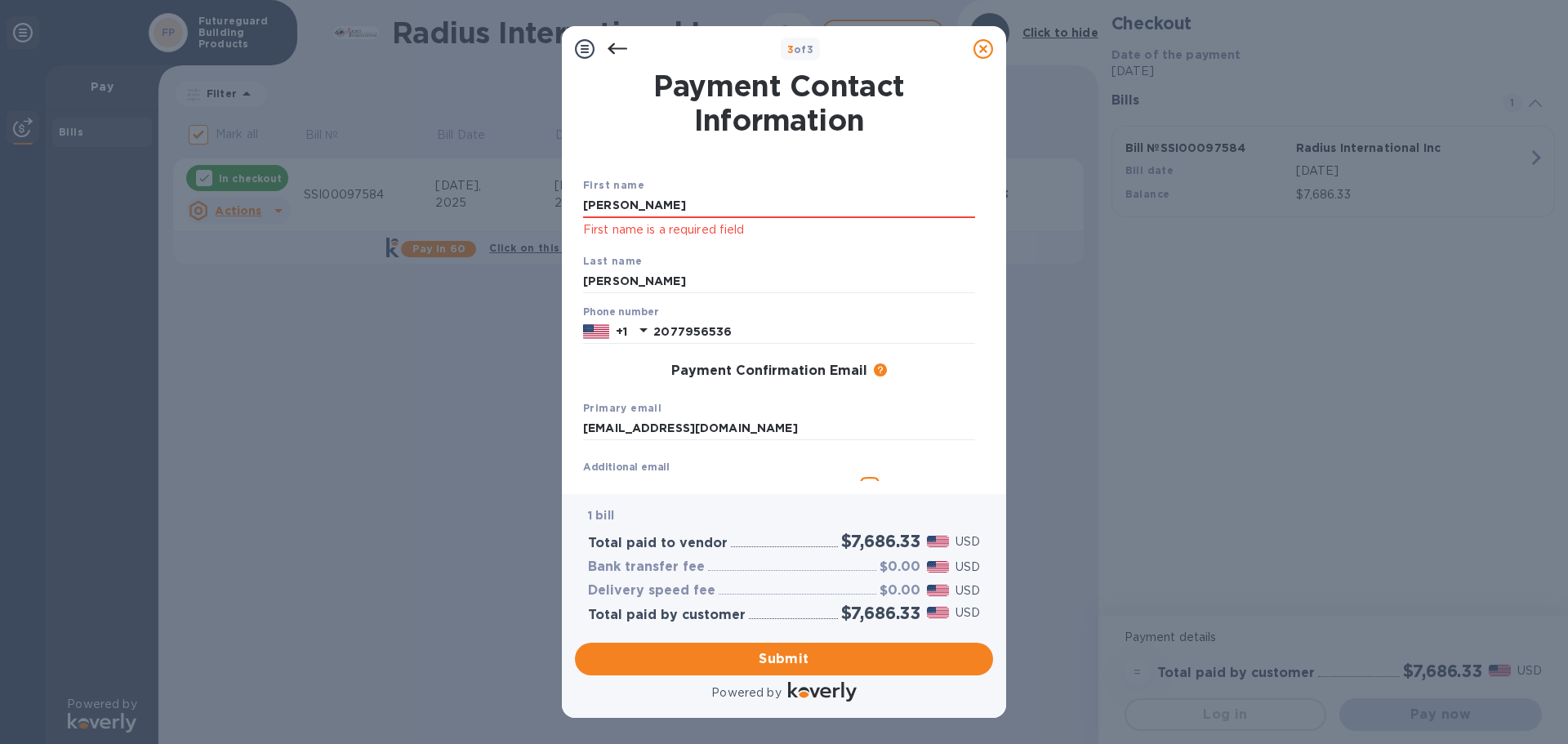
click at [618, 46] on icon at bounding box center [617, 48] width 20 height 20
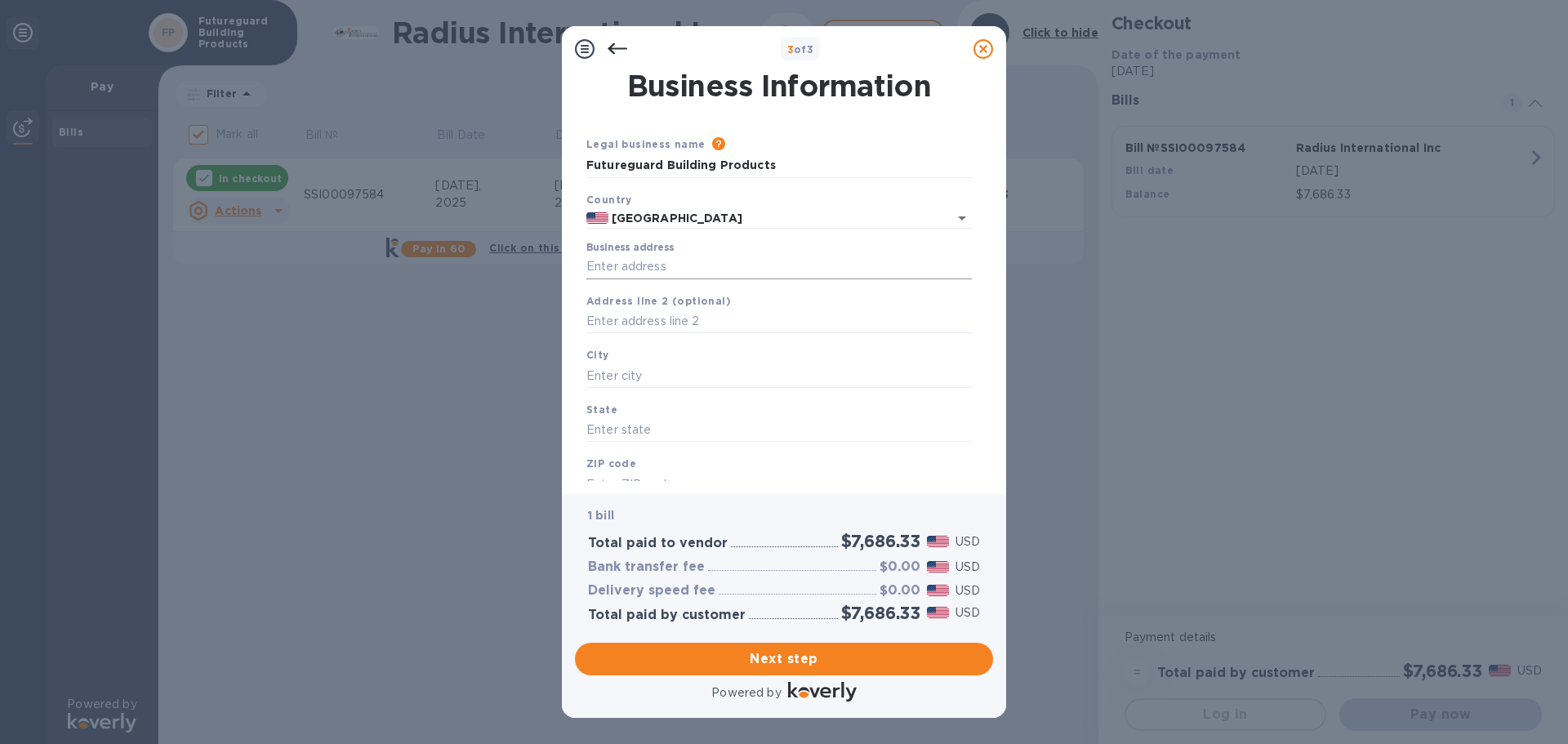
click at [651, 263] on input "Business address" at bounding box center [779, 267] width 386 height 24
click at [623, 316] on input "text" at bounding box center [779, 321] width 386 height 24
type input "PO Box 2030"
click at [633, 379] on input "text" at bounding box center [779, 375] width 386 height 24
type input "Auburn"
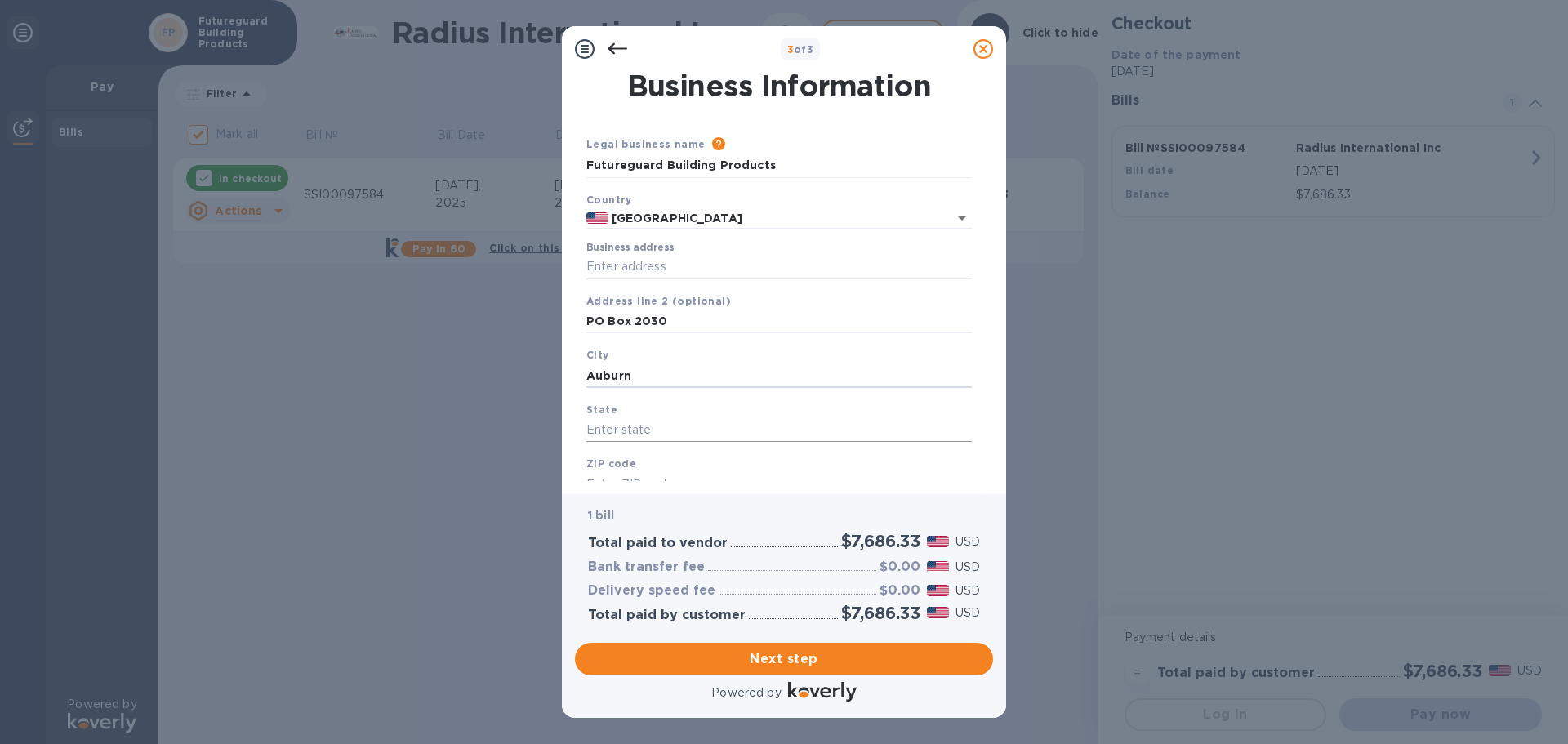
click at [625, 420] on input "text" at bounding box center [779, 430] width 386 height 24
type input "ME"
click at [612, 477] on input "text" at bounding box center [779, 484] width 386 height 24
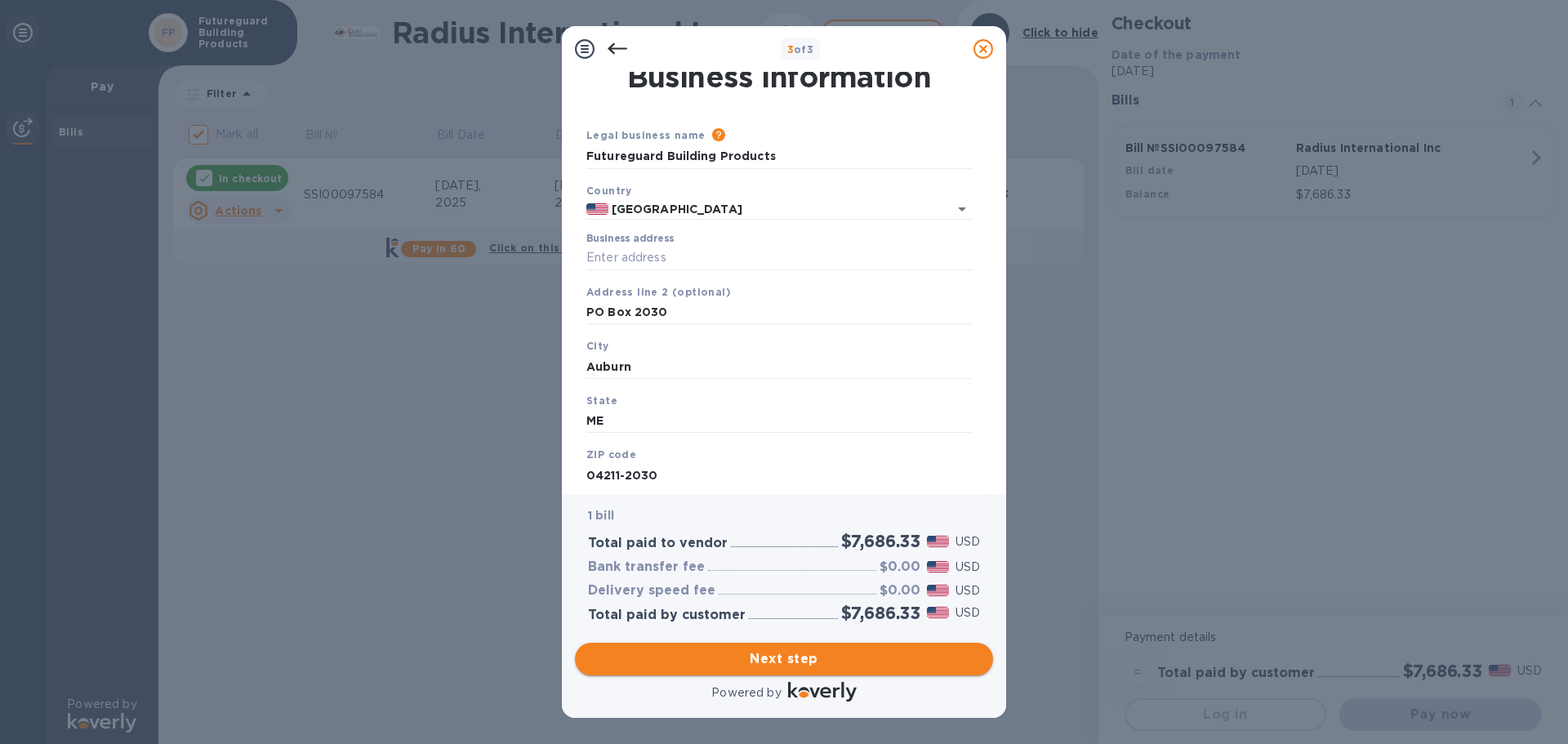
type input "04211-2030"
click at [806, 668] on span "Next step" at bounding box center [784, 659] width 392 height 20
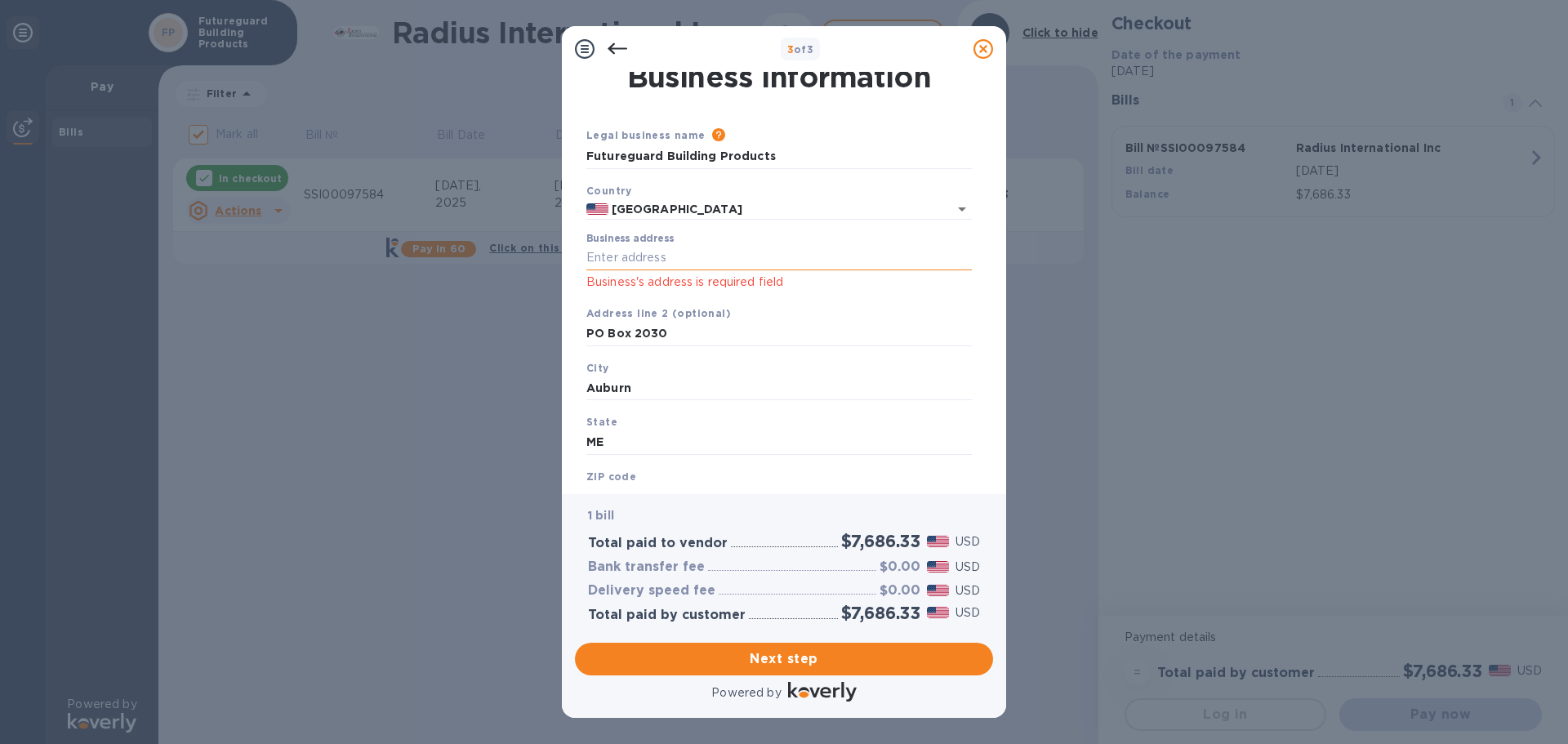
click at [651, 258] on input "Business address" at bounding box center [779, 258] width 386 height 24
type input "PO Box 2030"
drag, startPoint x: 664, startPoint y: 333, endPoint x: 348, endPoint y: 317, distance: 316.4
click at [416, 311] on div "3 of 3 Business Information Legal business name Please provide the legal name t…" at bounding box center [784, 372] width 1568 height 744
click at [740, 659] on span "Next step" at bounding box center [784, 659] width 392 height 20
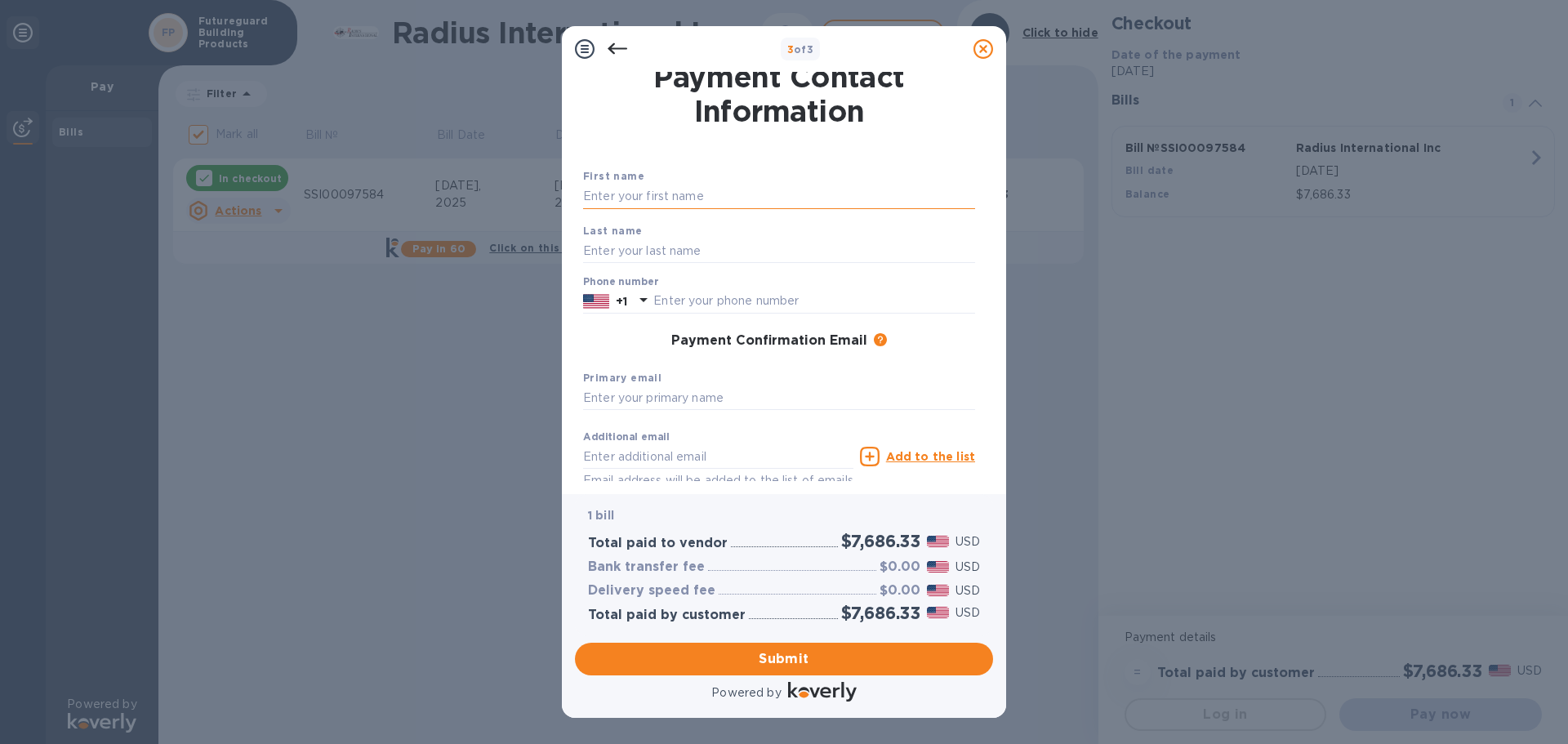
click at [613, 191] on input "text" at bounding box center [779, 197] width 392 height 24
type input "[PERSON_NAME]"
click at [610, 248] on input "text" at bounding box center [779, 251] width 392 height 24
type input "[PERSON_NAME]"
type input "2077956536"
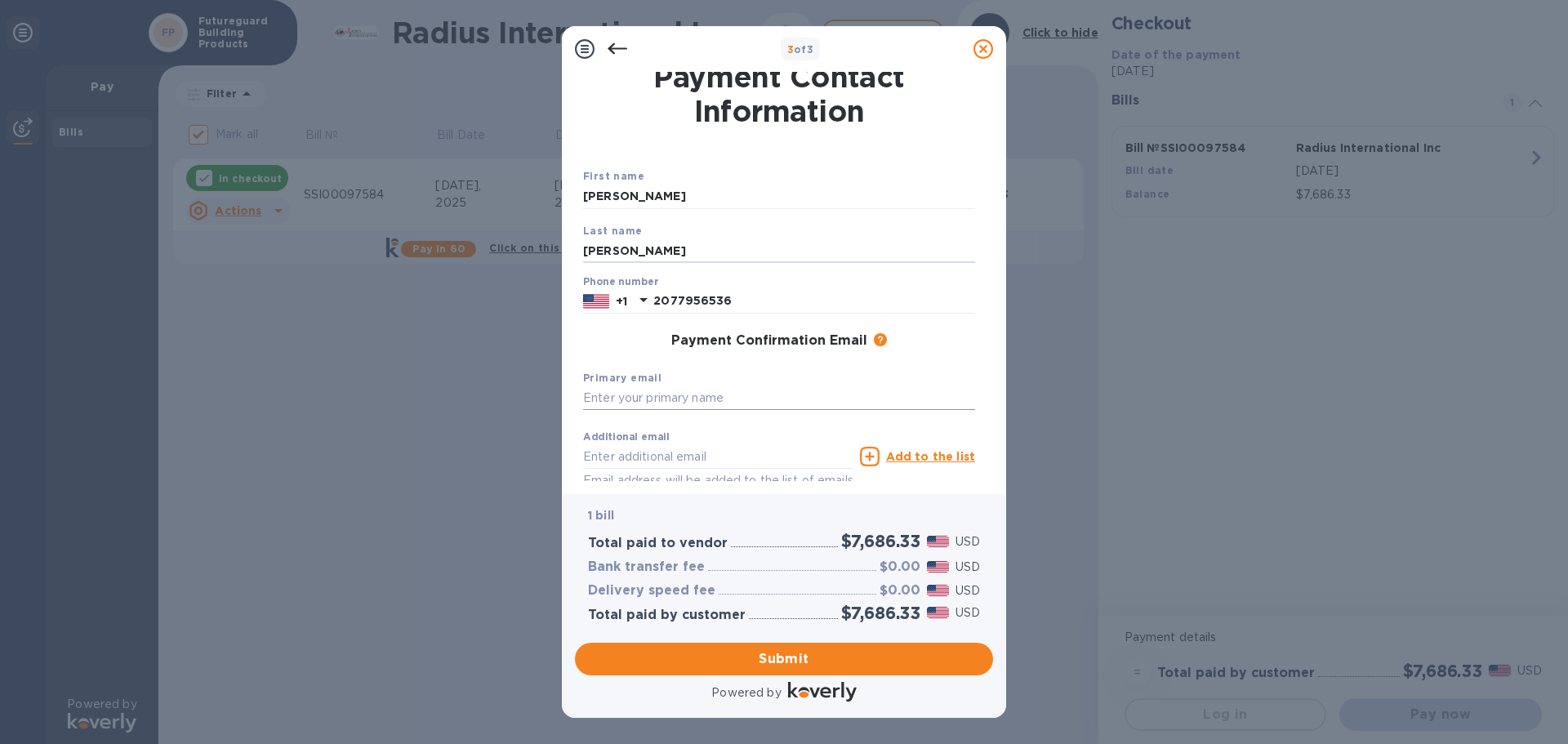
click at [692, 386] on input "text" at bounding box center [779, 398] width 392 height 24
type input "[EMAIL_ADDRESS][DOMAIN_NAME]"
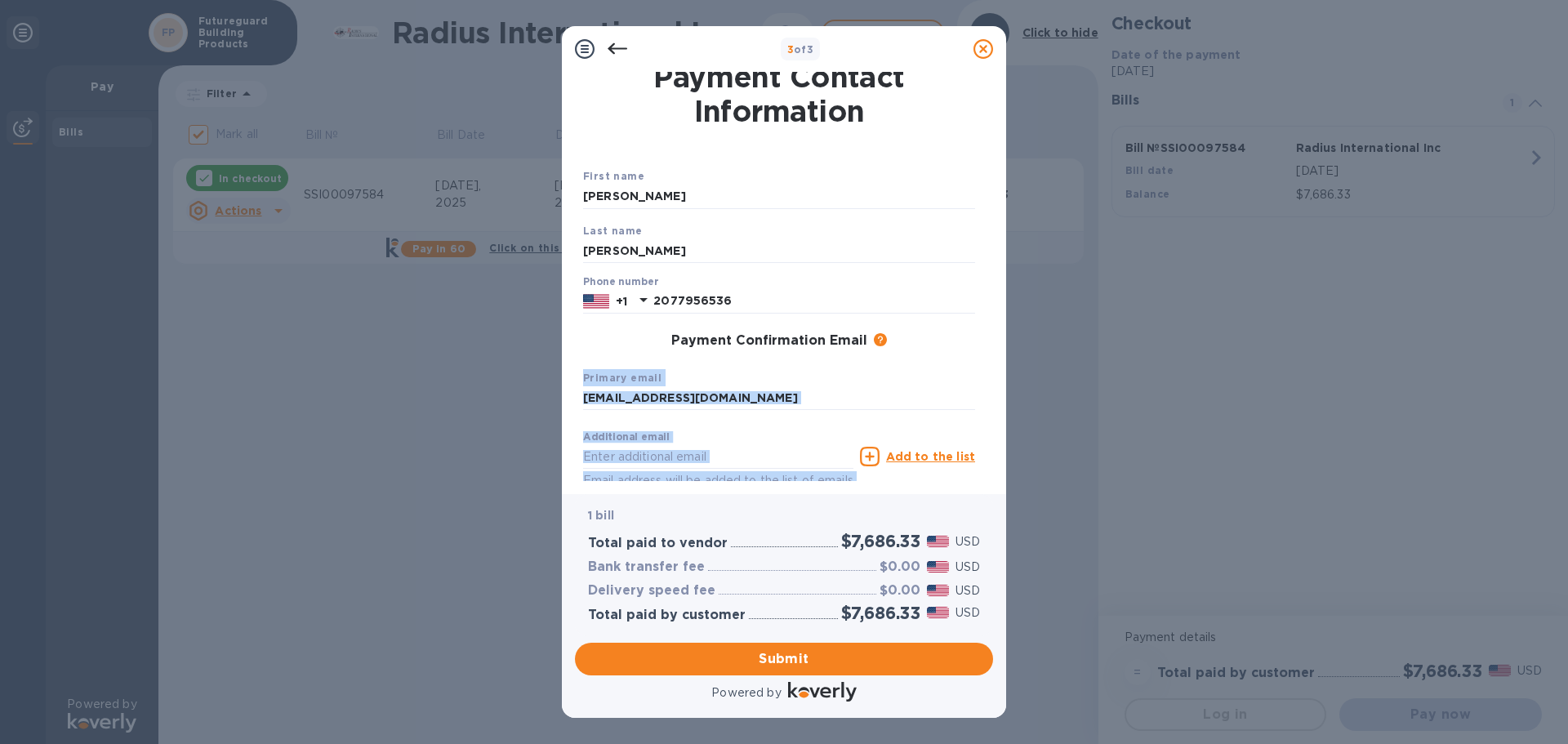
drag, startPoint x: 988, startPoint y: 382, endPoint x: 979, endPoint y: 399, distance: 19.2
click at [977, 418] on div "Payment Contact Information First name [PERSON_NAME] Last name [PERSON_NAME] Ph…" at bounding box center [784, 276] width 418 height 409
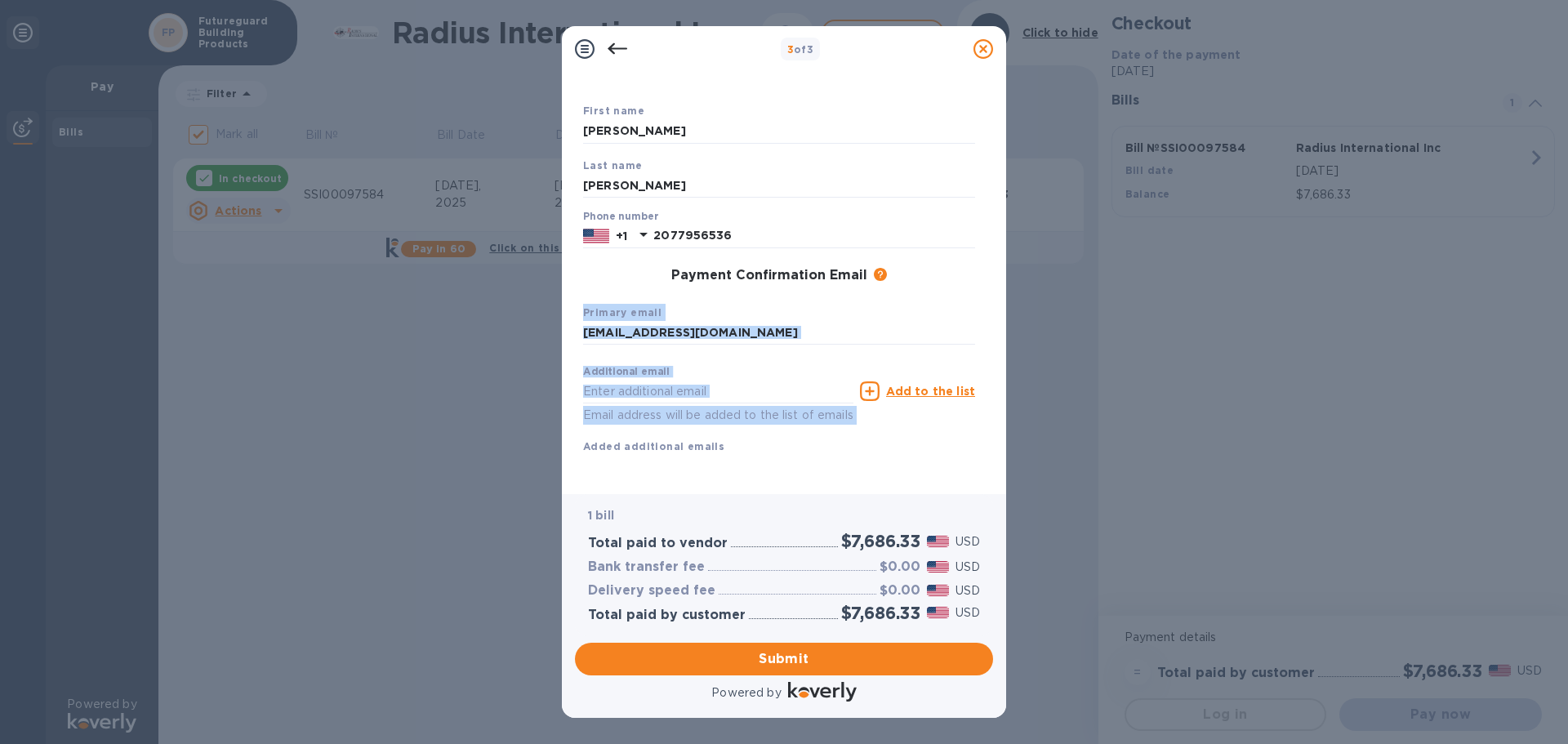
scroll to position [93, 0]
click at [808, 659] on span "Submit" at bounding box center [784, 659] width 392 height 20
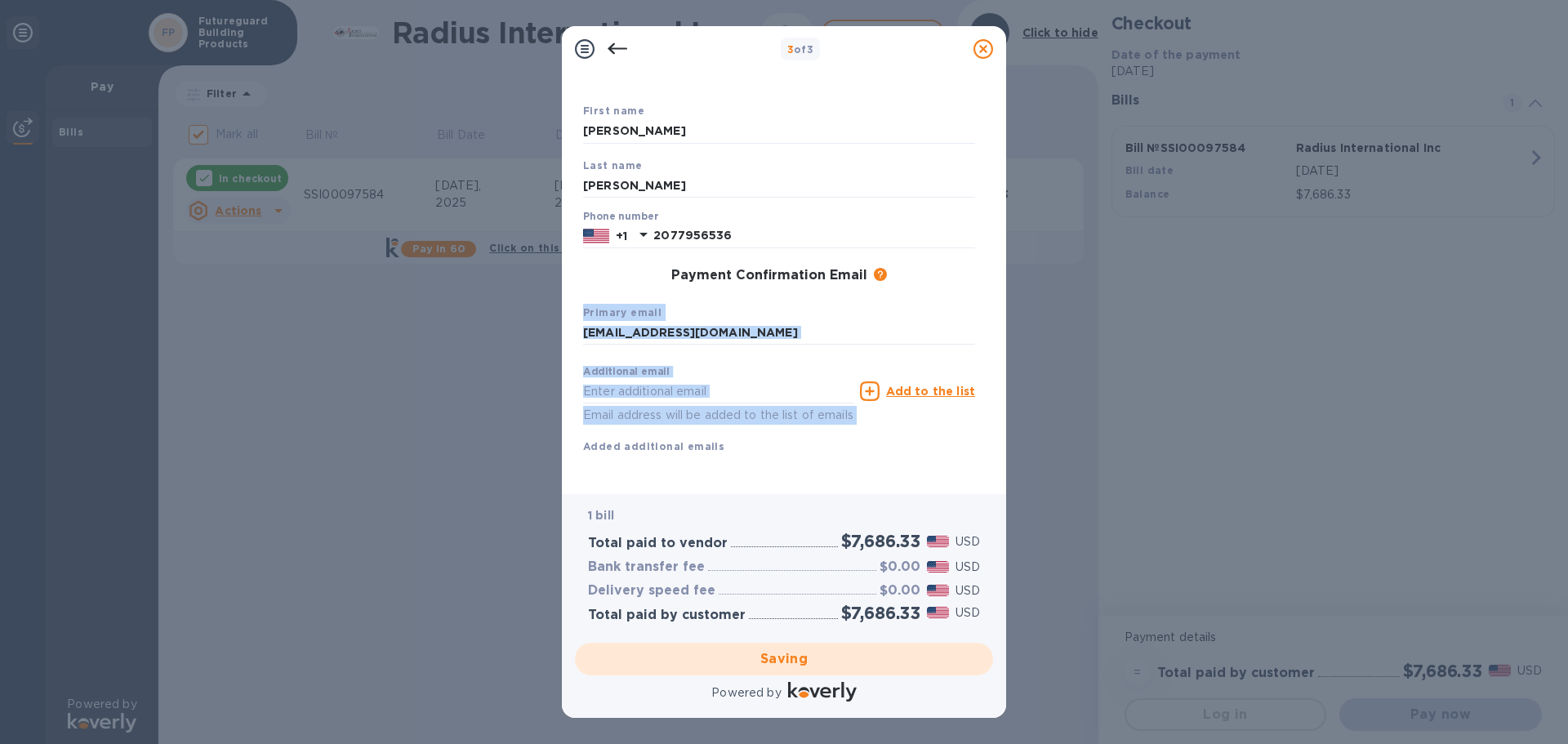
checkbox input "false"
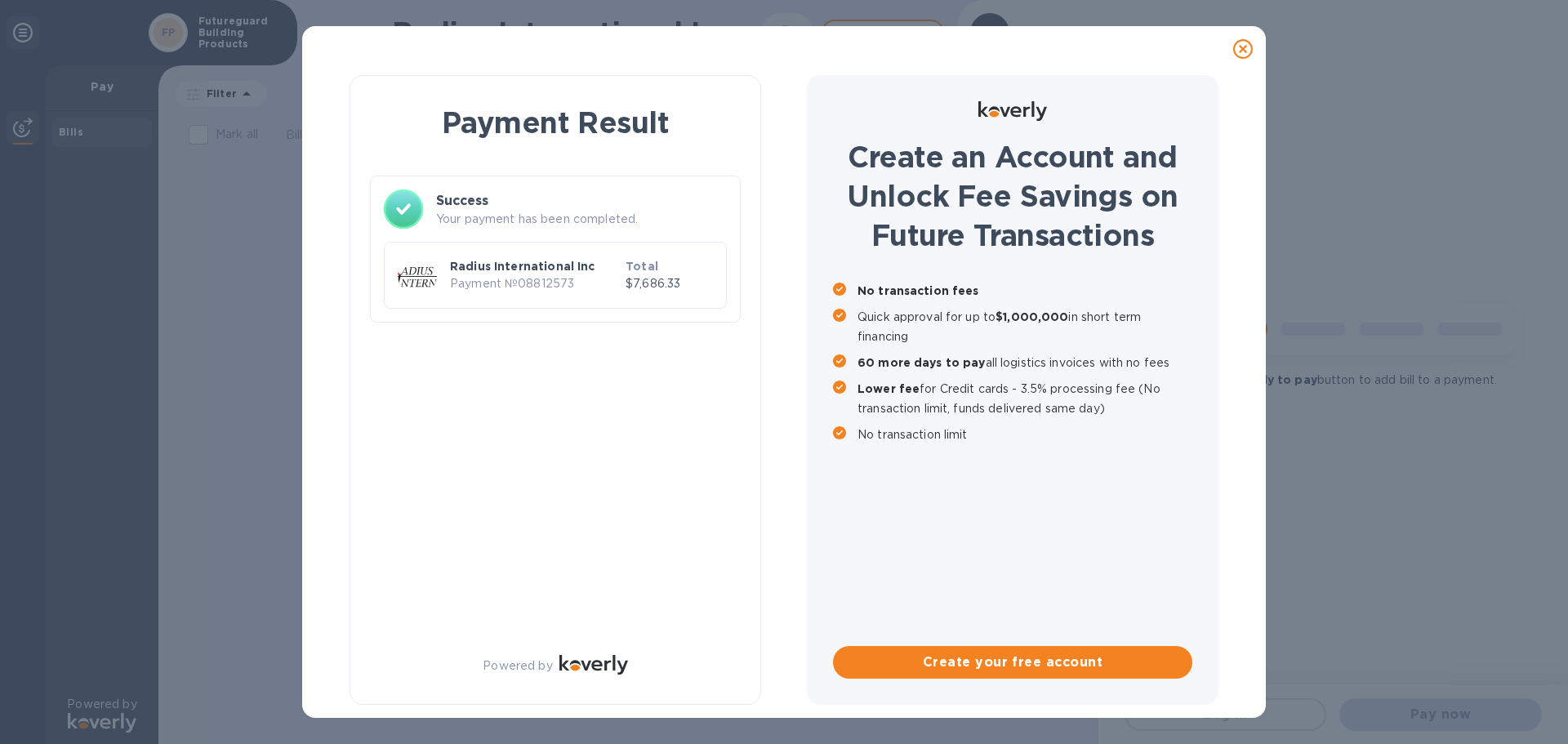
click at [983, 480] on div "Create an Account and Unlock Fee Savings on Future Transactions No transaction …" at bounding box center [1012, 390] width 412 height 630
